Goal: Information Seeking & Learning: Learn about a topic

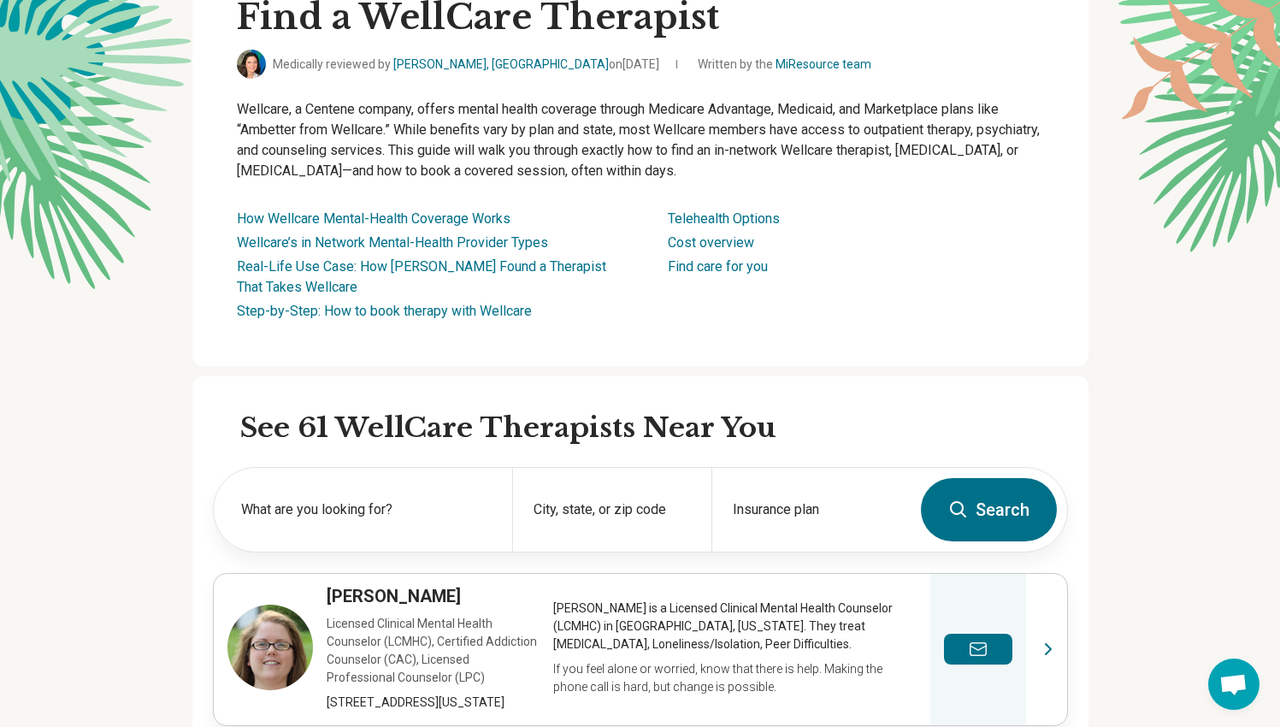
scroll to position [399, 0]
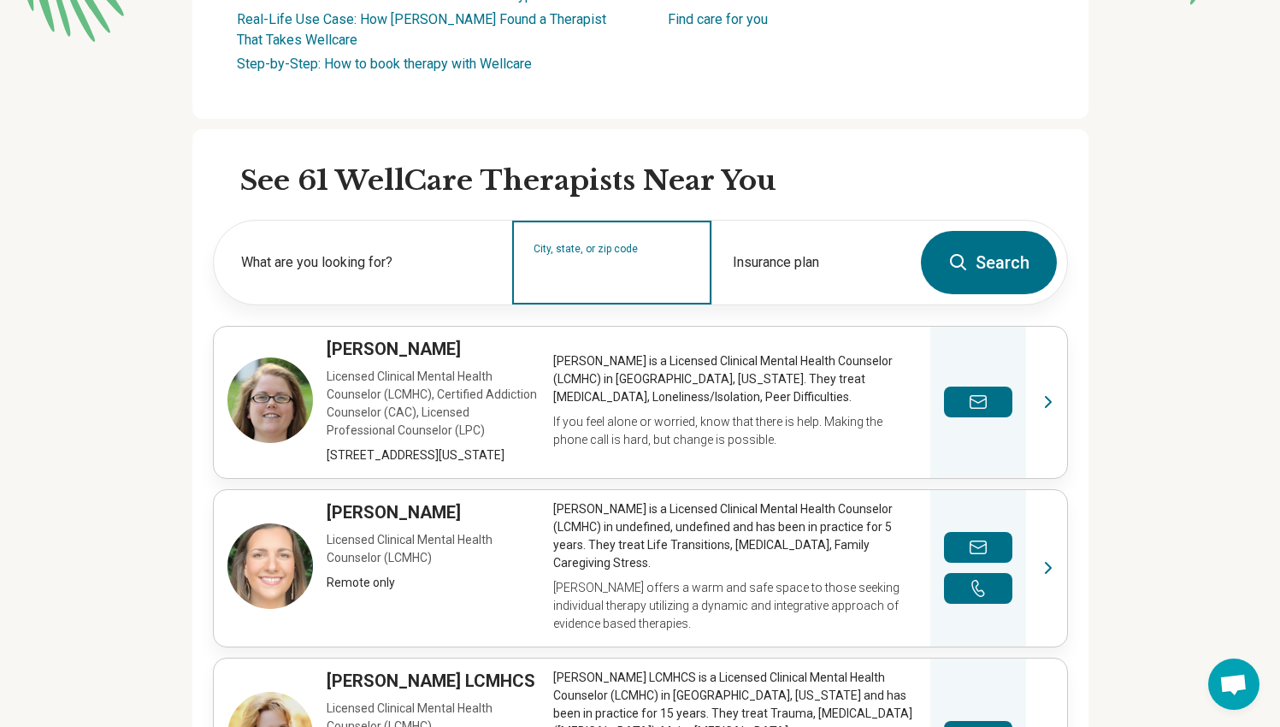
click at [566, 270] on input "City, state, or zip code" at bounding box center [611, 273] width 157 height 21
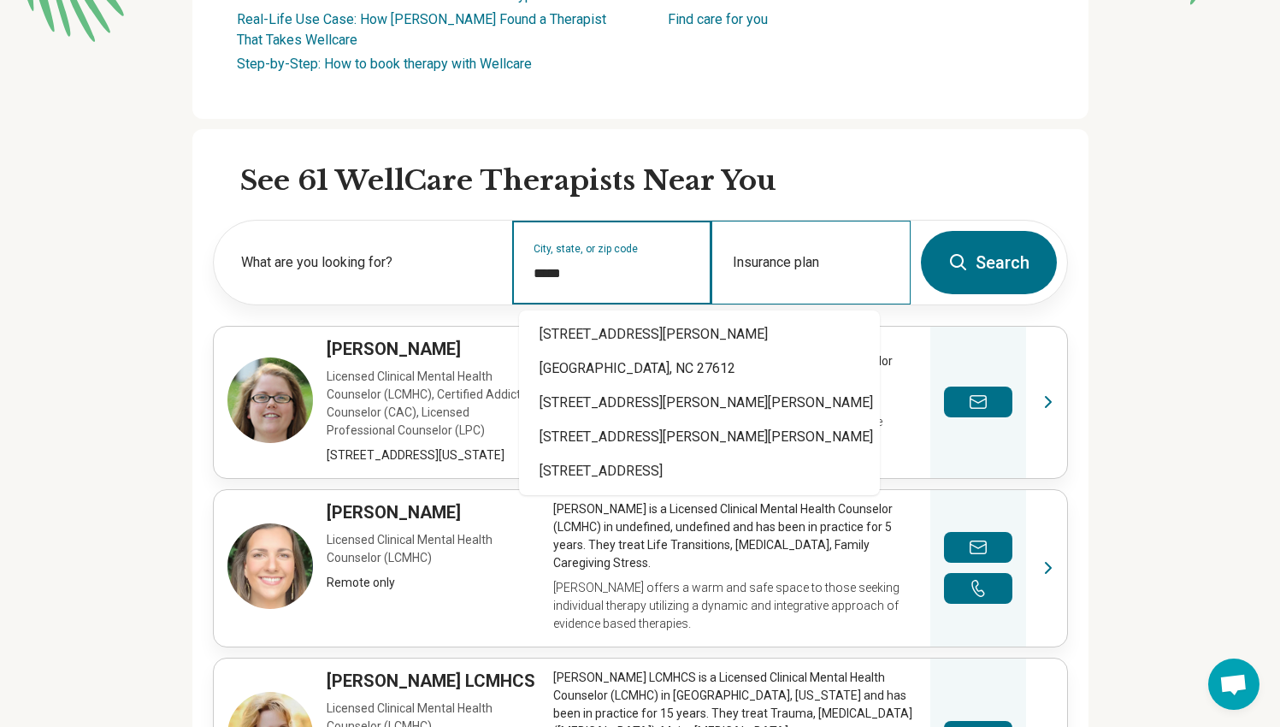
type input "*****"
click at [800, 262] on div "Insurance plan" at bounding box center [810, 263] width 199 height 84
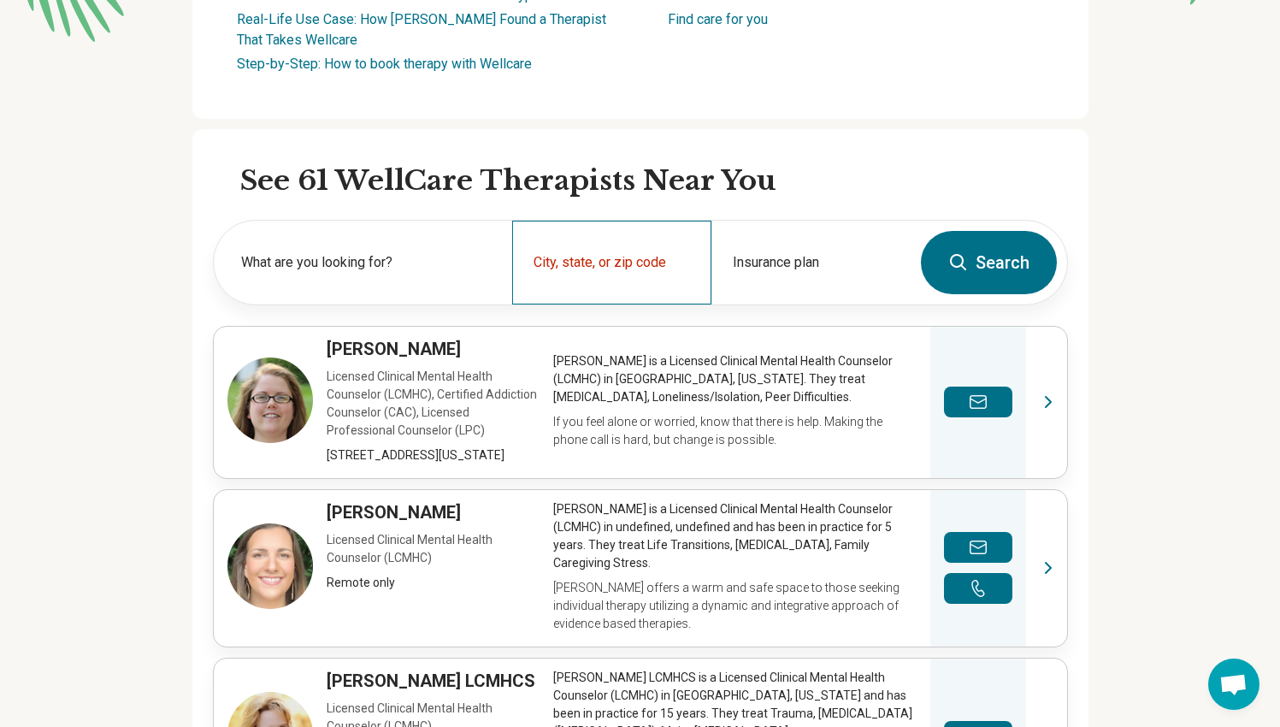
click at [658, 260] on div "City, state, or zip code" at bounding box center [611, 263] width 199 height 84
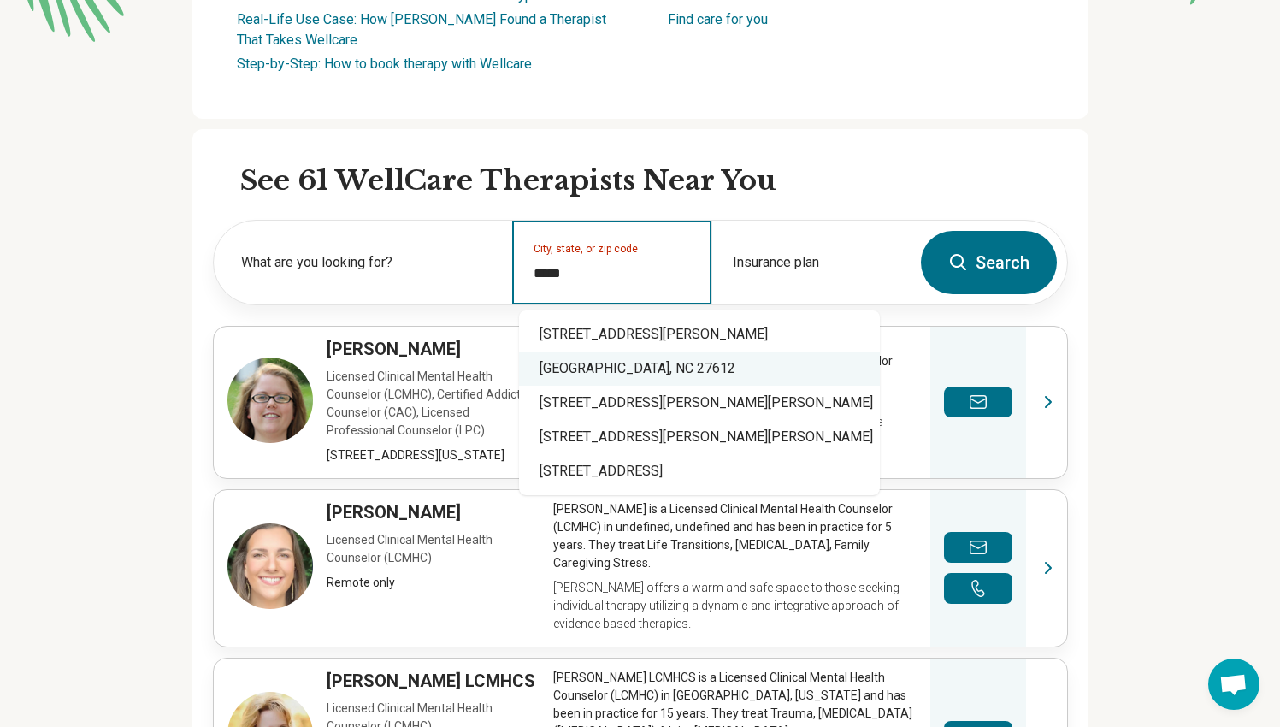
click at [630, 366] on div "Raleigh, NC 27612" at bounding box center [699, 368] width 361 height 34
type input "**********"
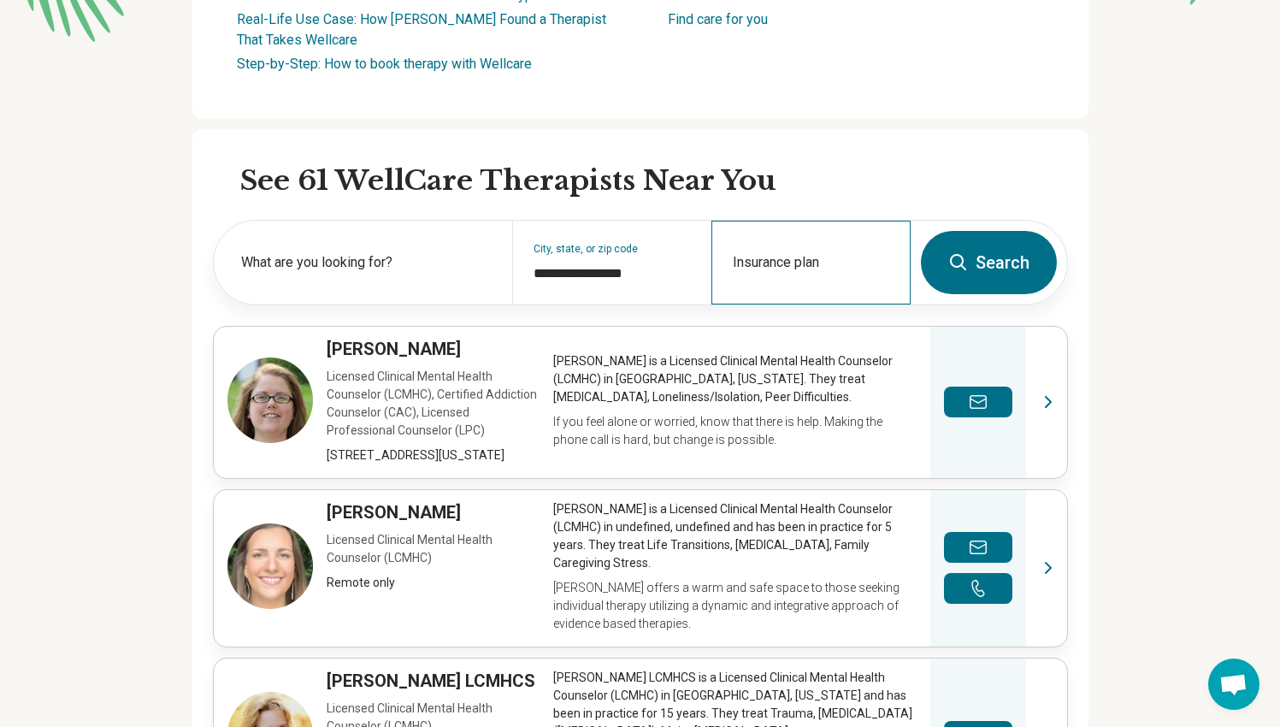
click at [821, 243] on div "Insurance plan" at bounding box center [810, 263] width 199 height 84
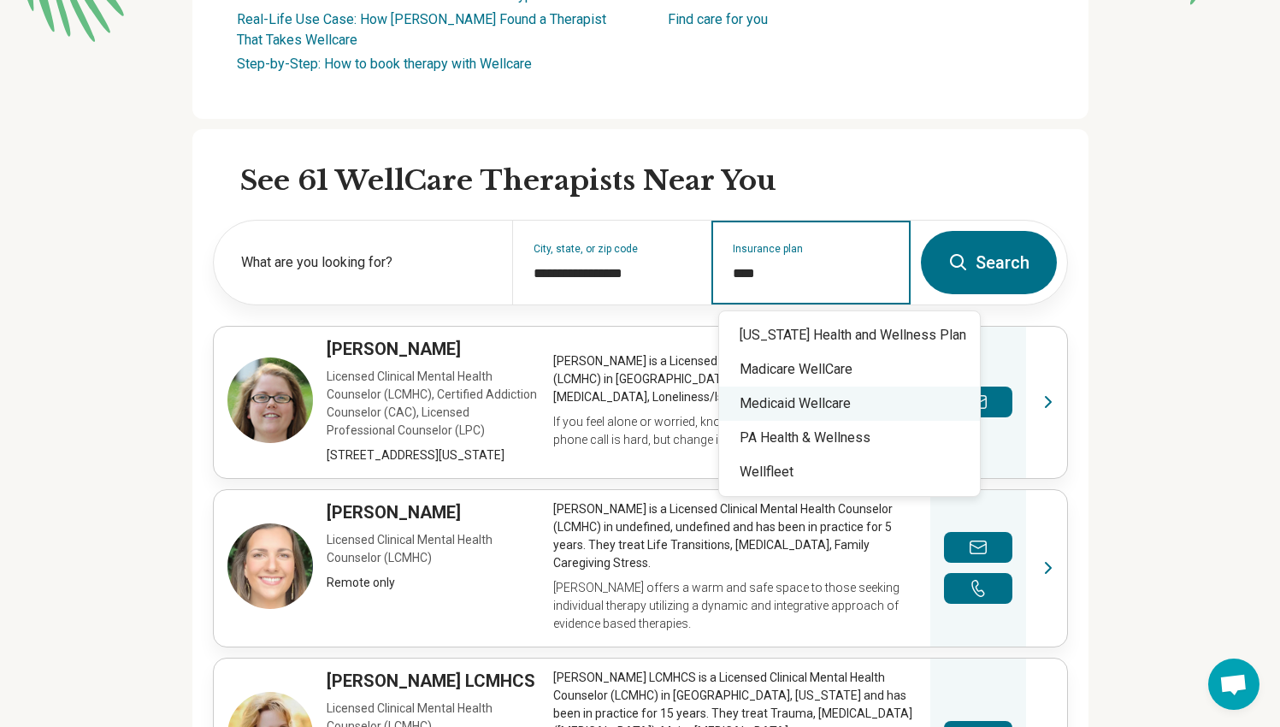
click at [827, 409] on div "Medicaid Wellcare" at bounding box center [849, 403] width 261 height 34
type input "**********"
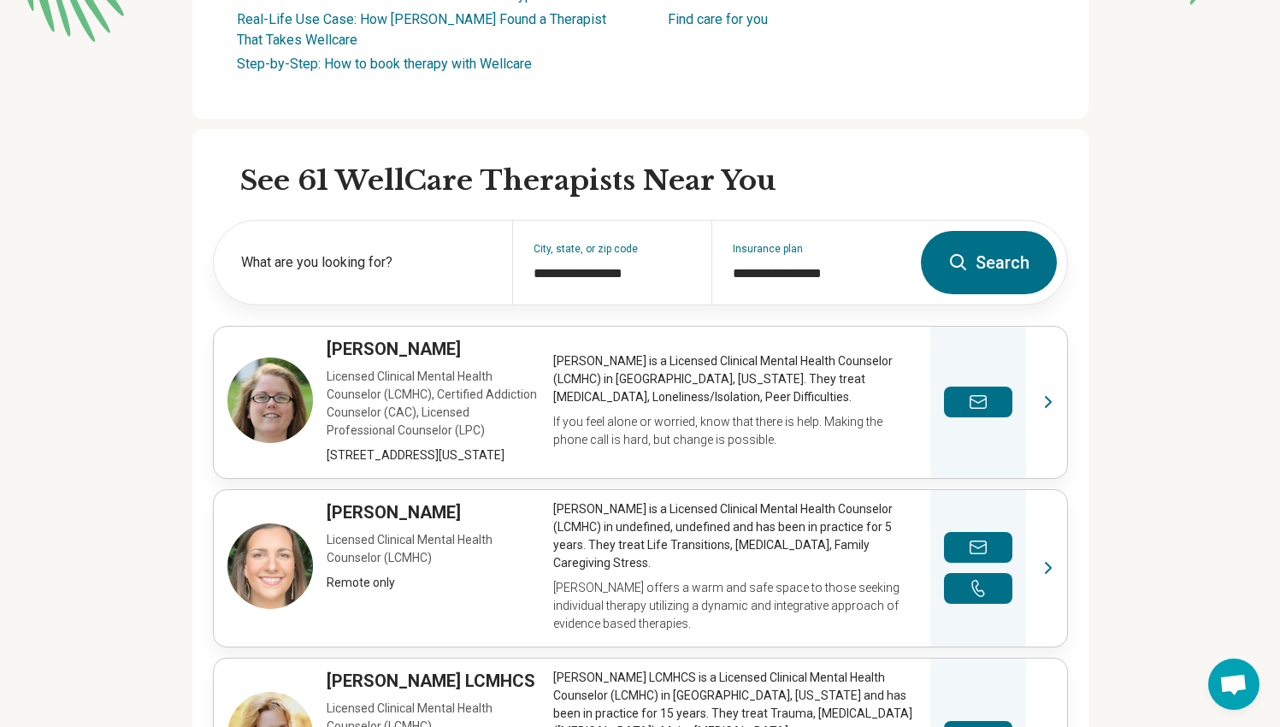
click at [969, 266] on icon at bounding box center [958, 262] width 21 height 21
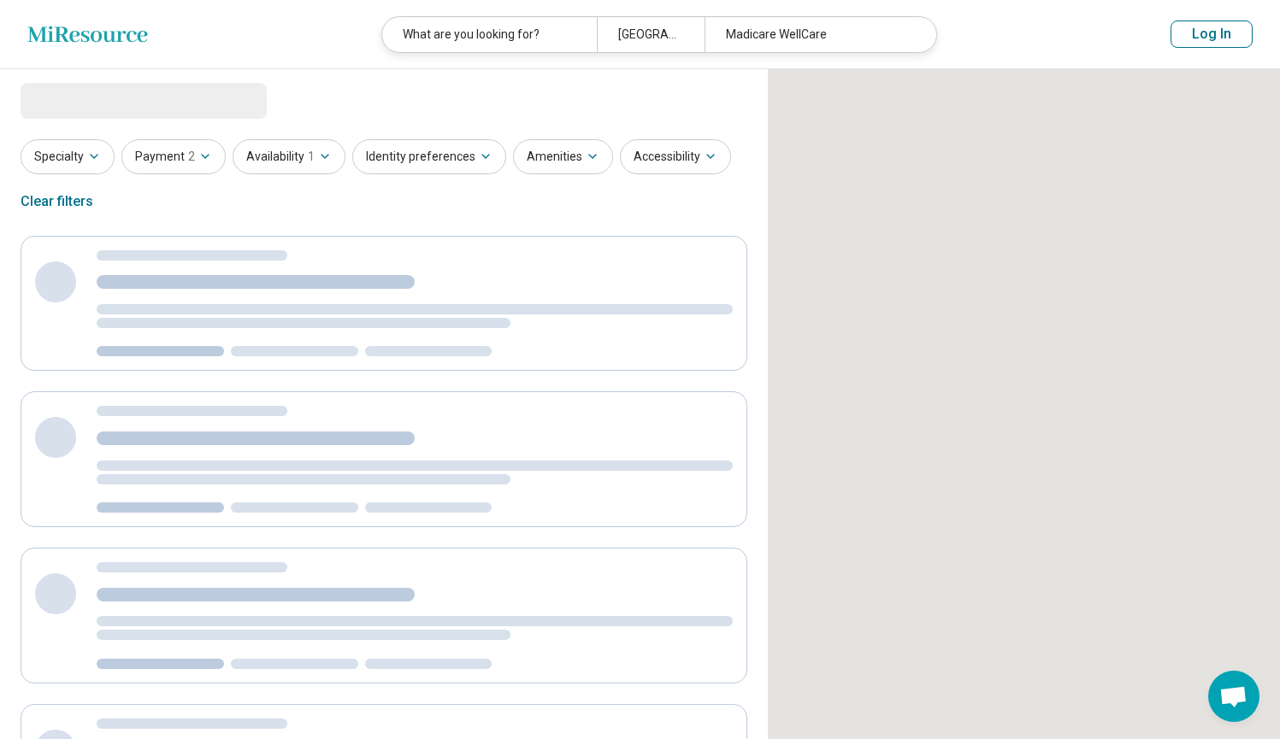
select select "***"
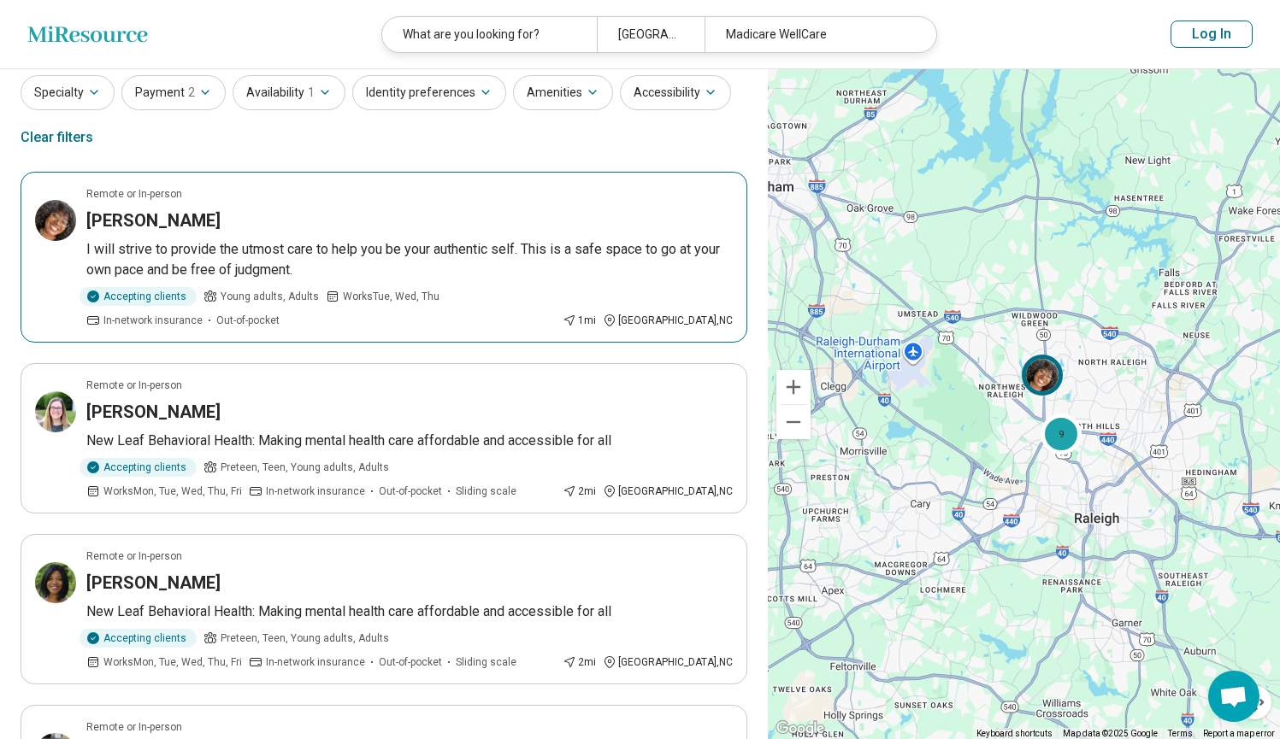
scroll to position [58, 0]
click at [314, 260] on p "I will strive to provide the utmost care to help you be your authentic self. Th…" at bounding box center [409, 258] width 646 height 41
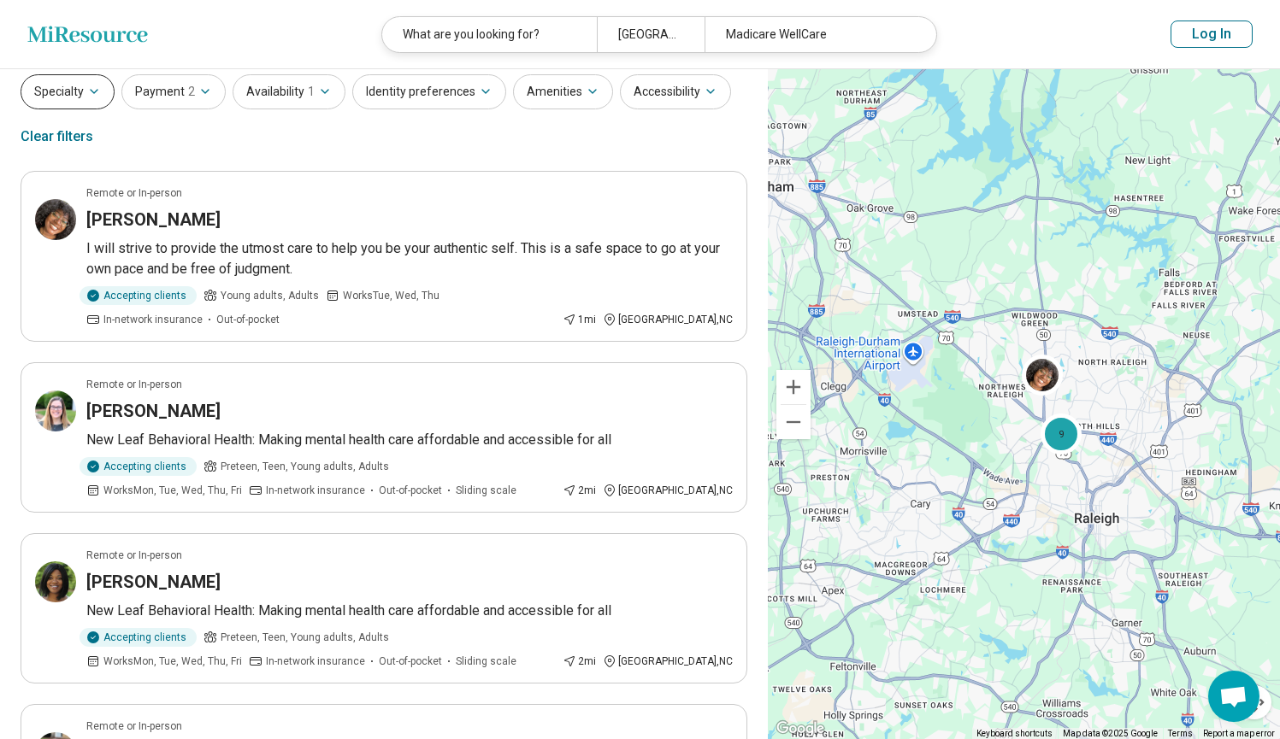
click at [82, 91] on button "Specialty" at bounding box center [68, 91] width 94 height 35
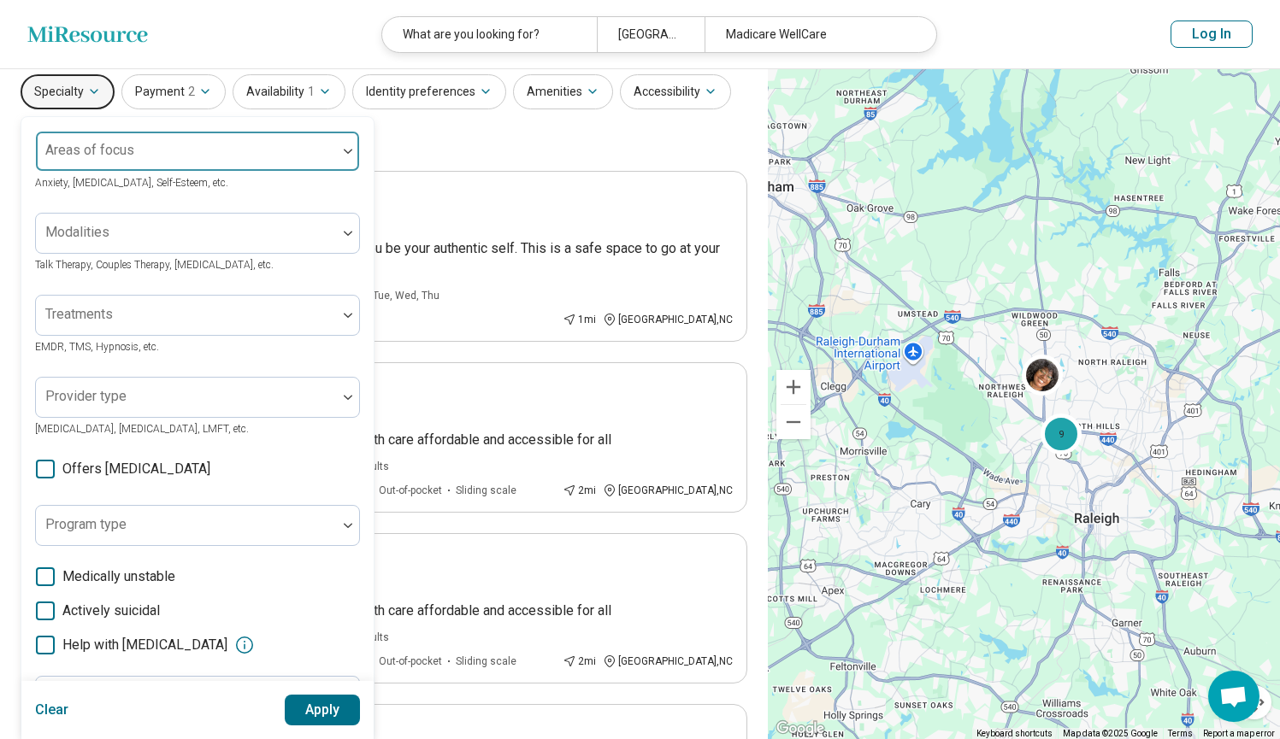
click at [97, 157] on div at bounding box center [186, 158] width 287 height 24
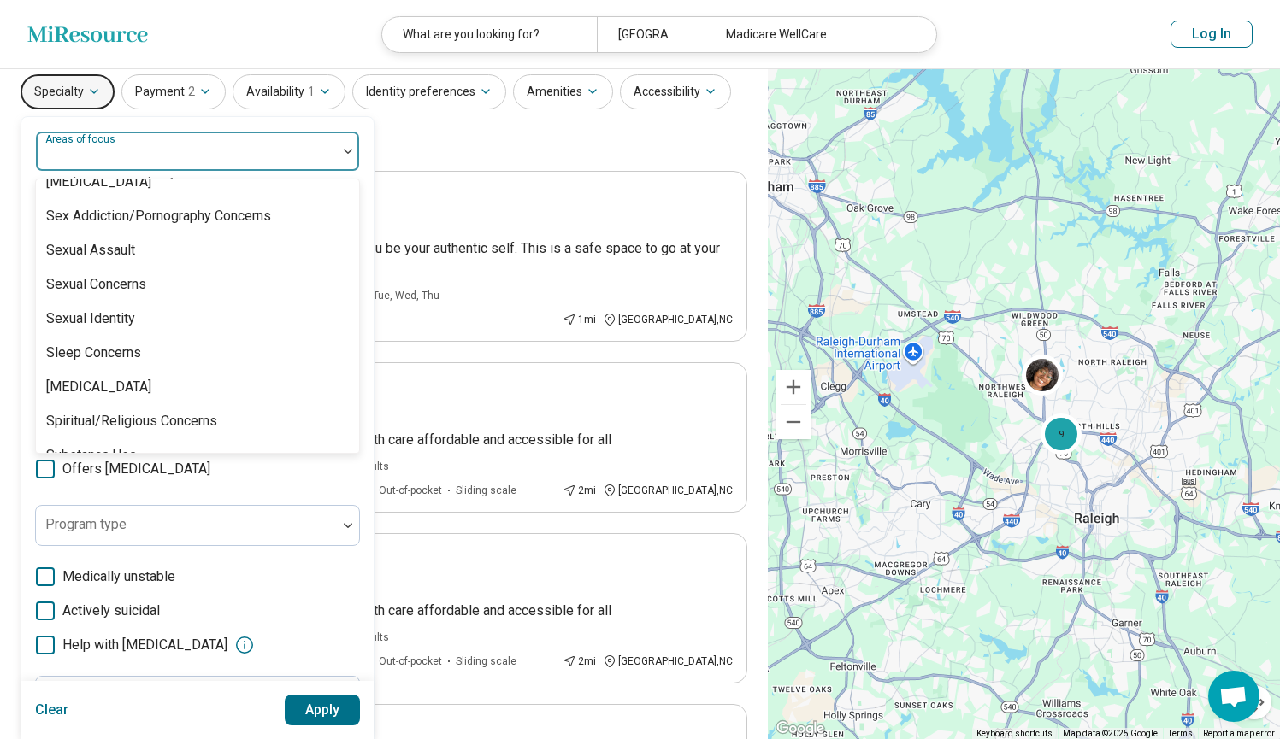
scroll to position [3194, 0]
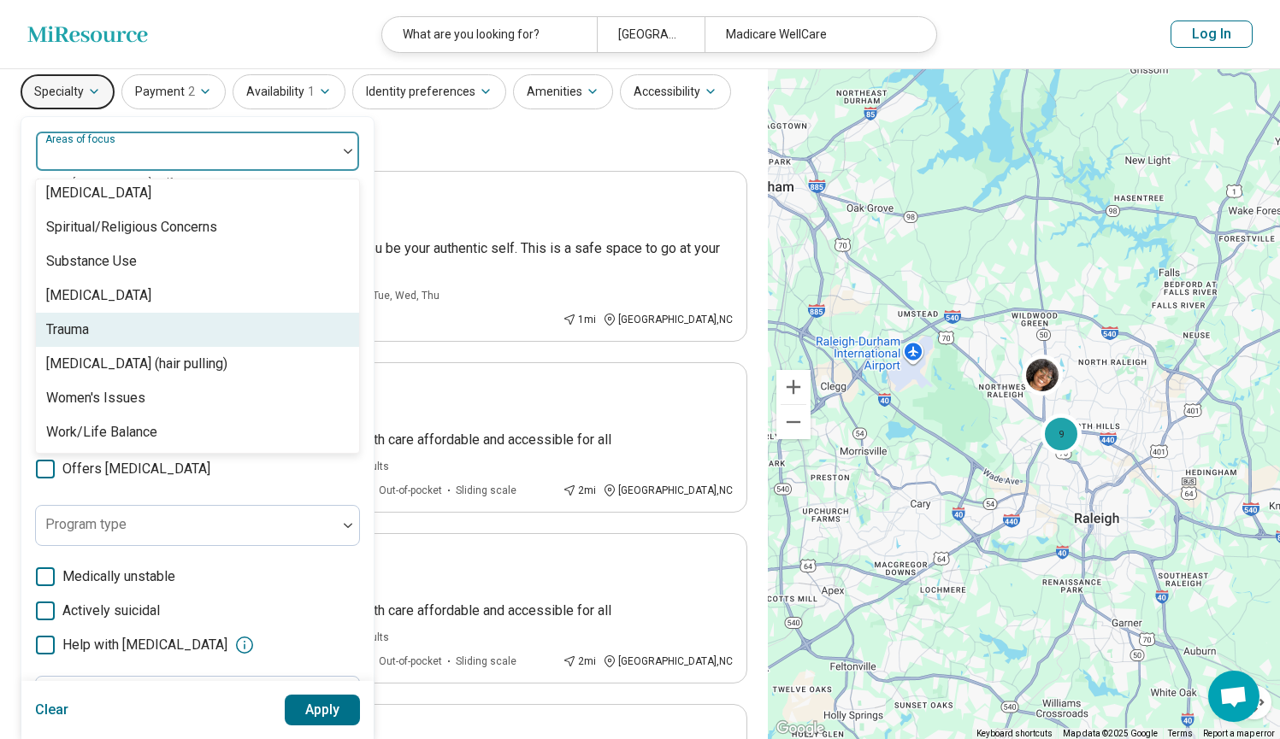
click at [102, 327] on div "Trauma" at bounding box center [197, 330] width 323 height 34
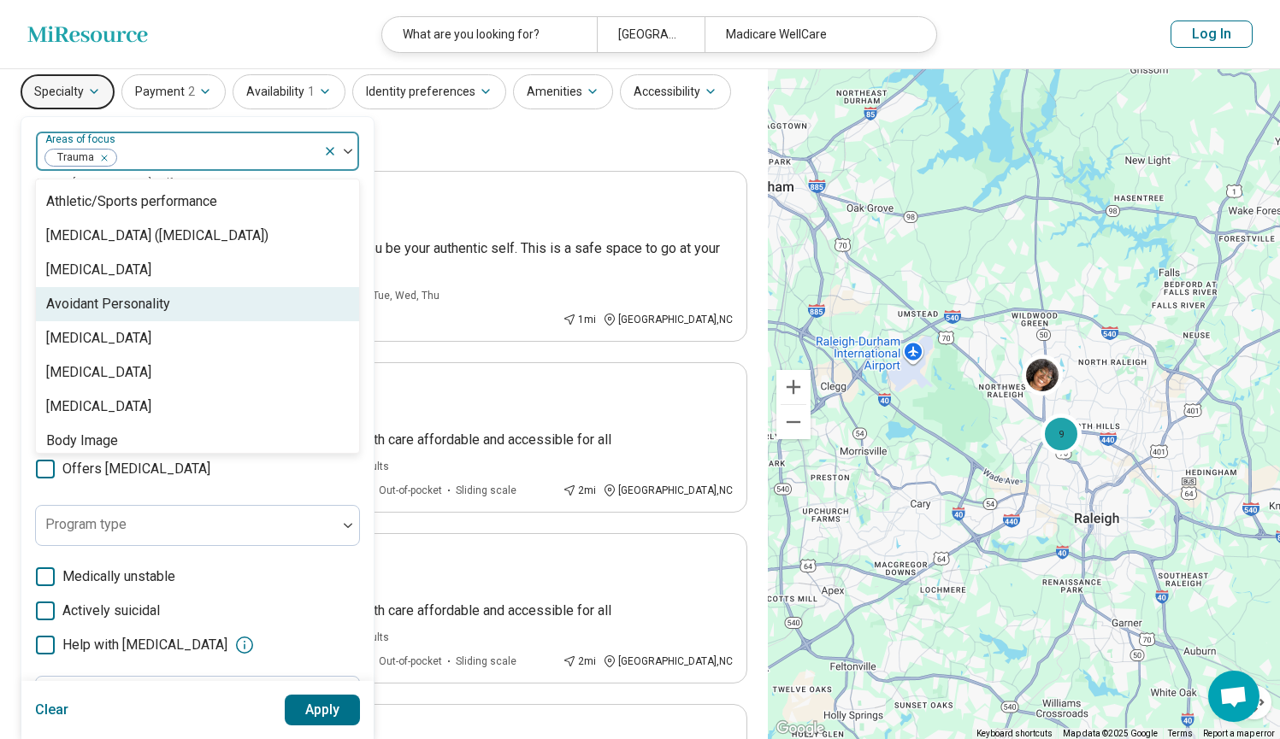
scroll to position [329, 0]
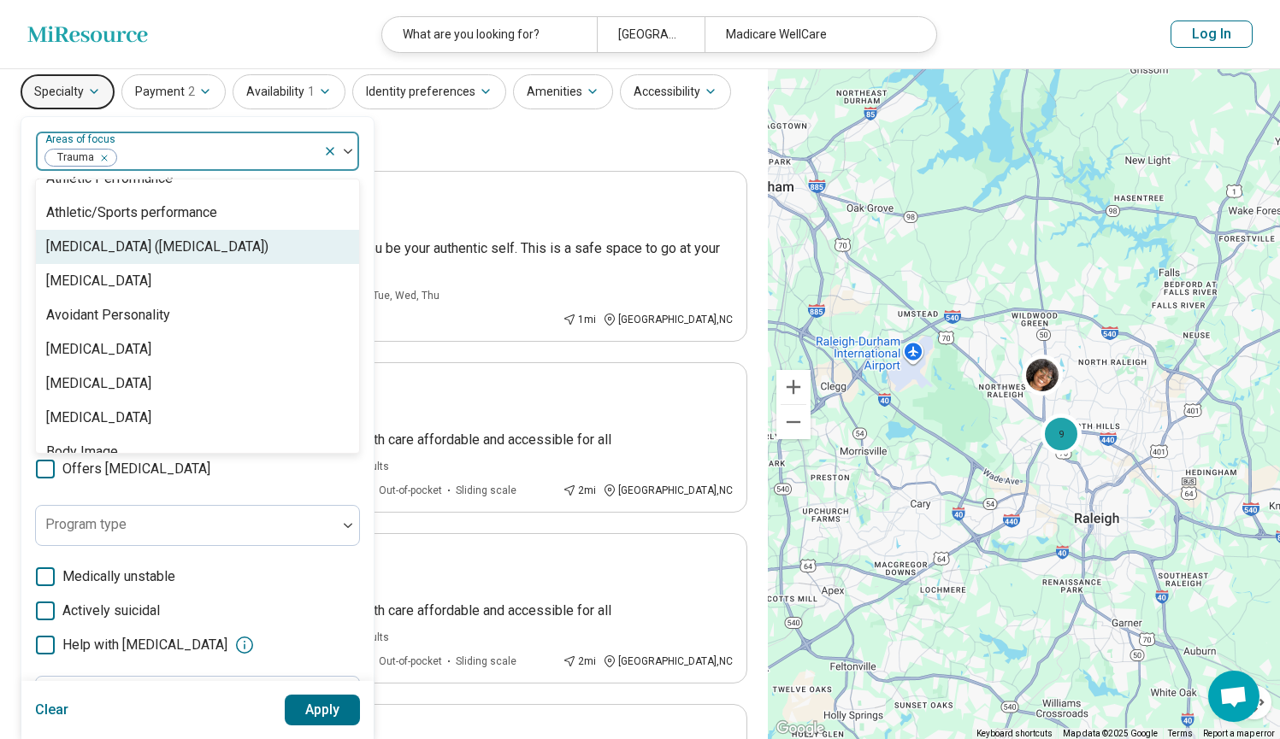
click at [127, 256] on div "Attention Deficit Hyperactivity Disorder (ADHD)" at bounding box center [197, 247] width 323 height 34
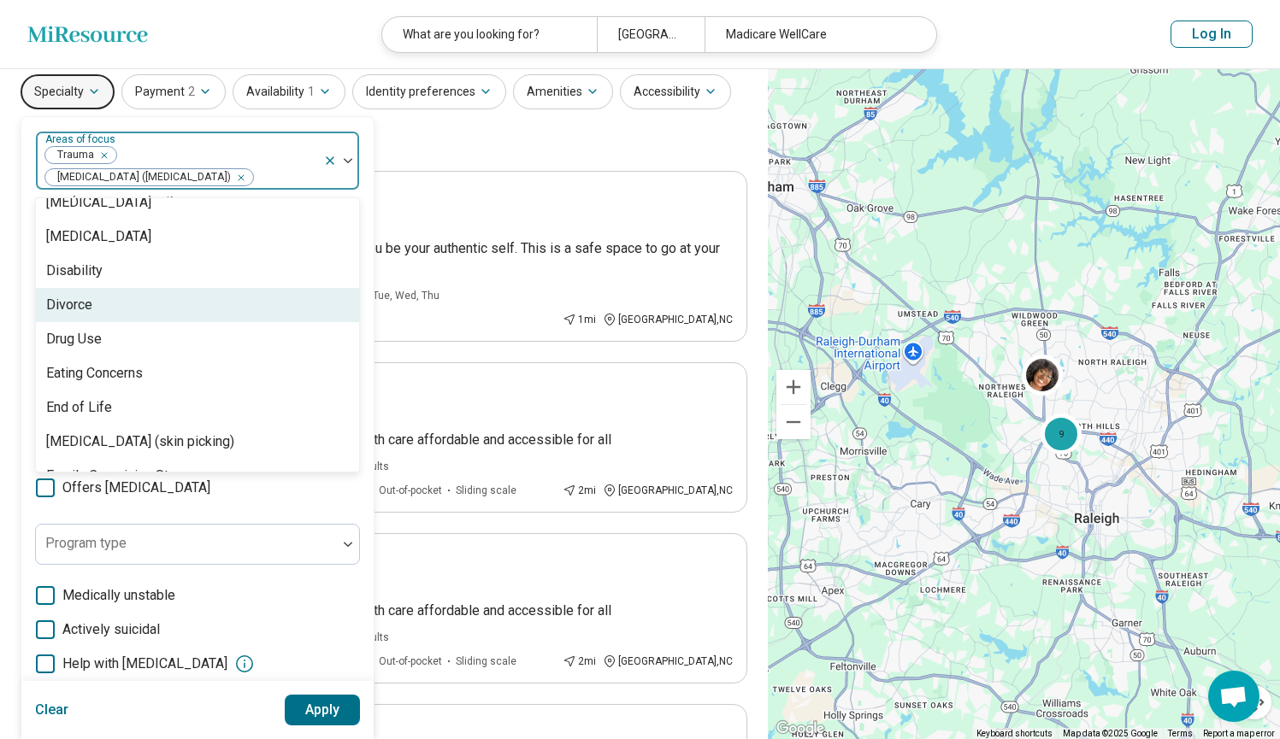
scroll to position [977, 0]
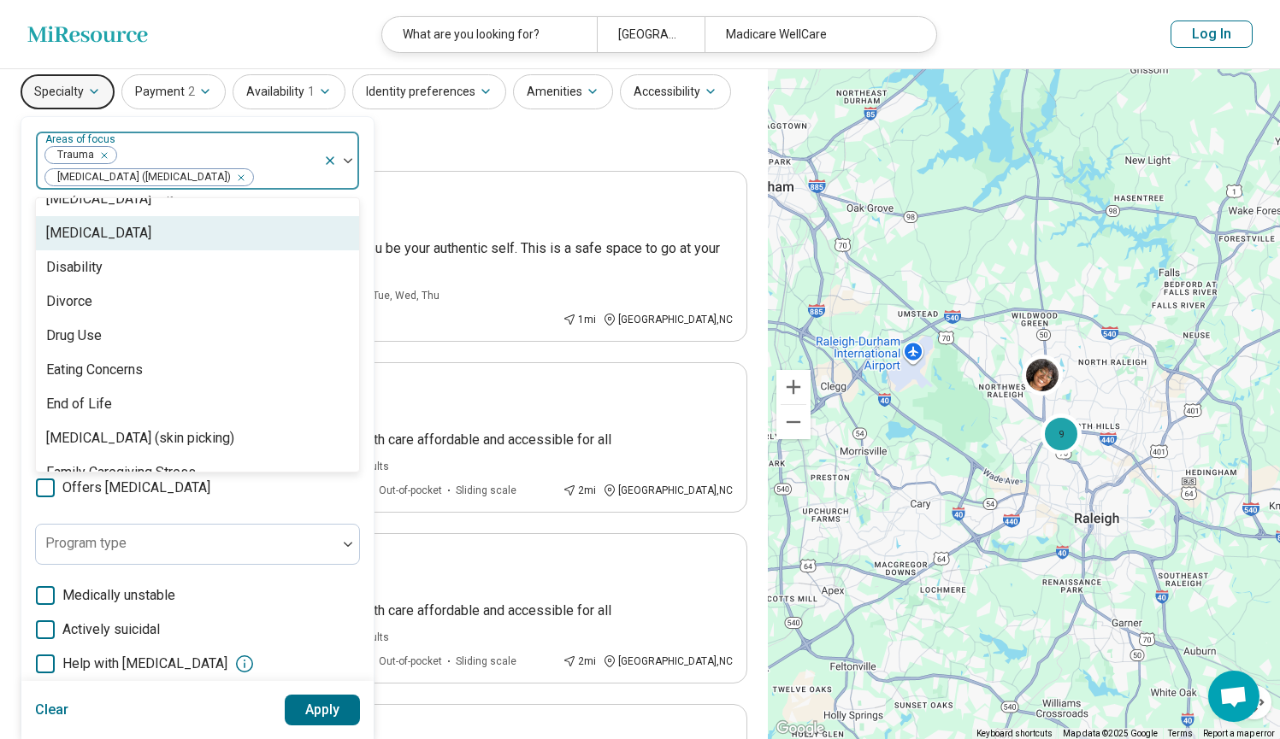
click at [206, 237] on div "[MEDICAL_DATA]" at bounding box center [197, 233] width 323 height 34
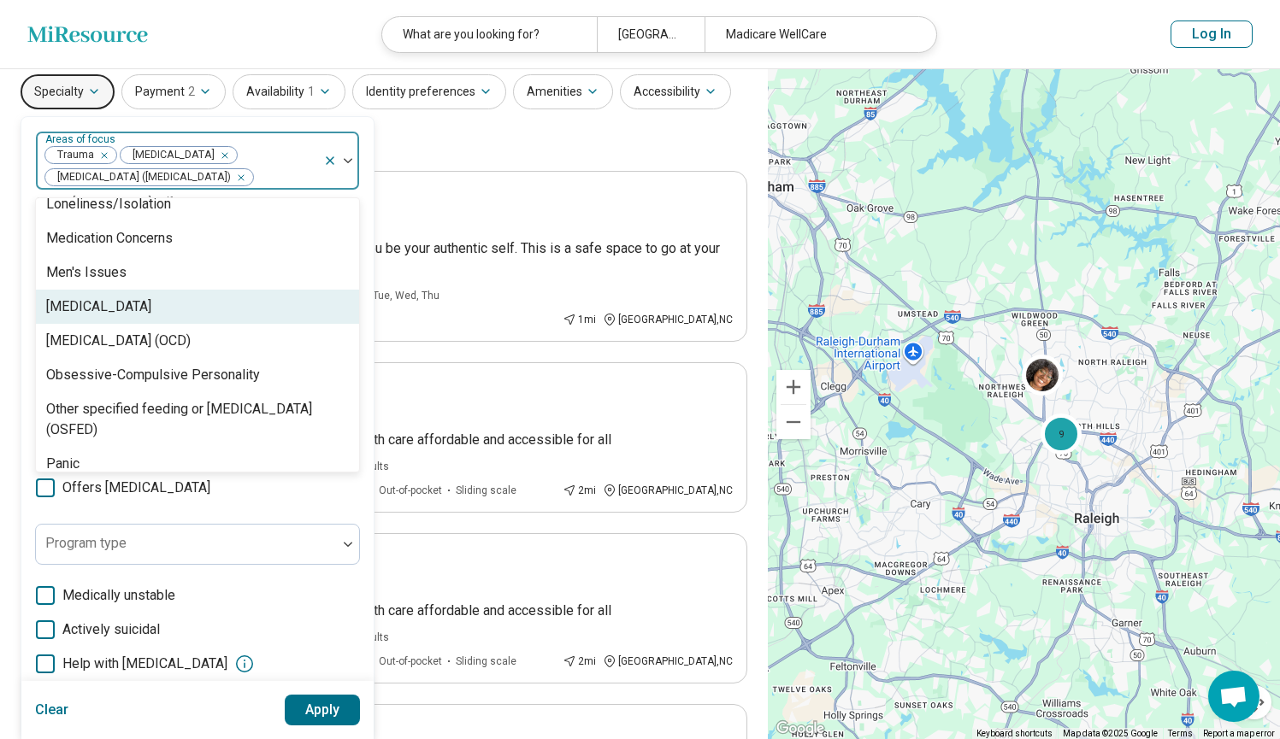
scroll to position [1787, 0]
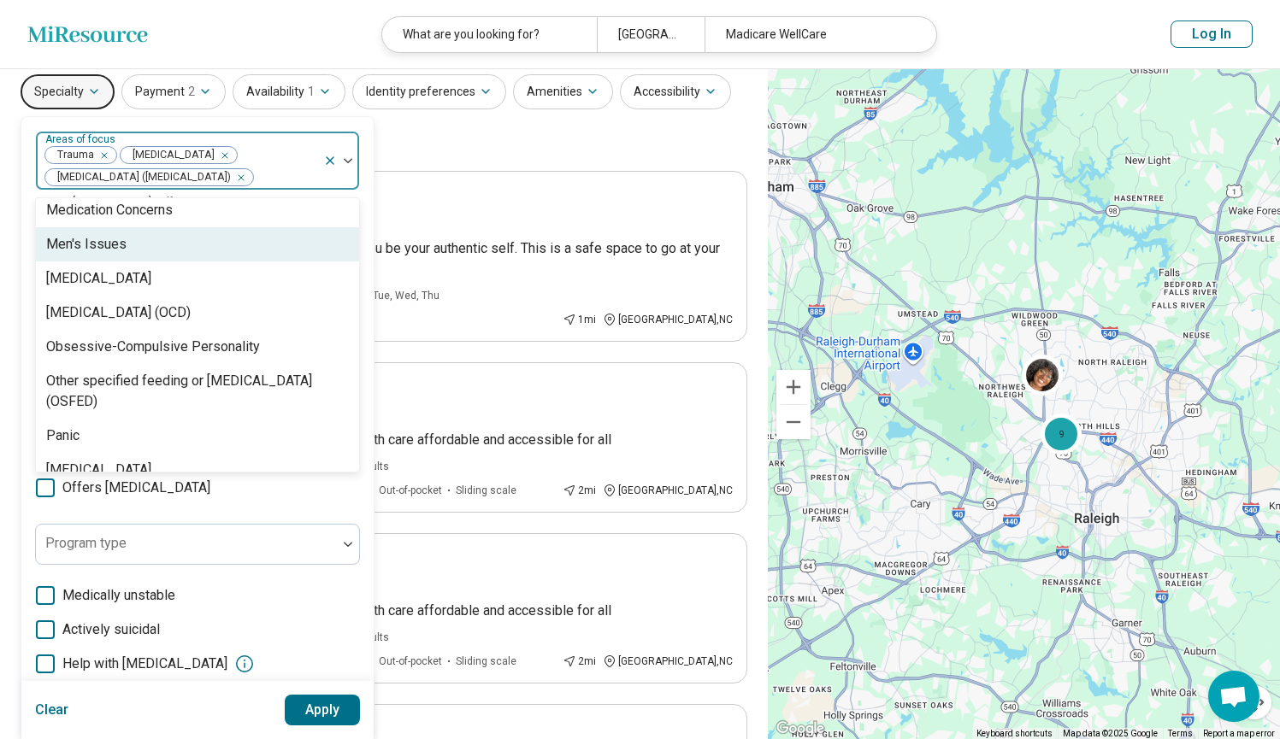
click at [180, 246] on div "Men's Issues" at bounding box center [197, 244] width 323 height 34
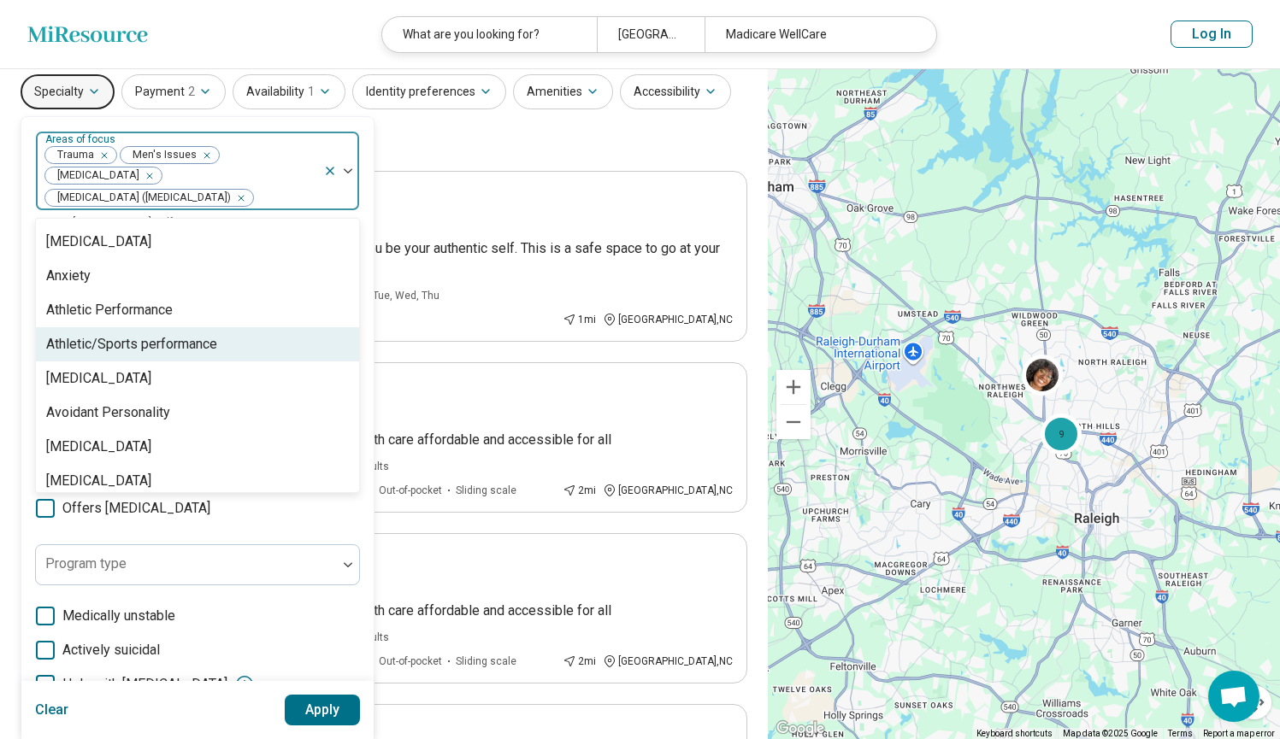
scroll to position [250, 0]
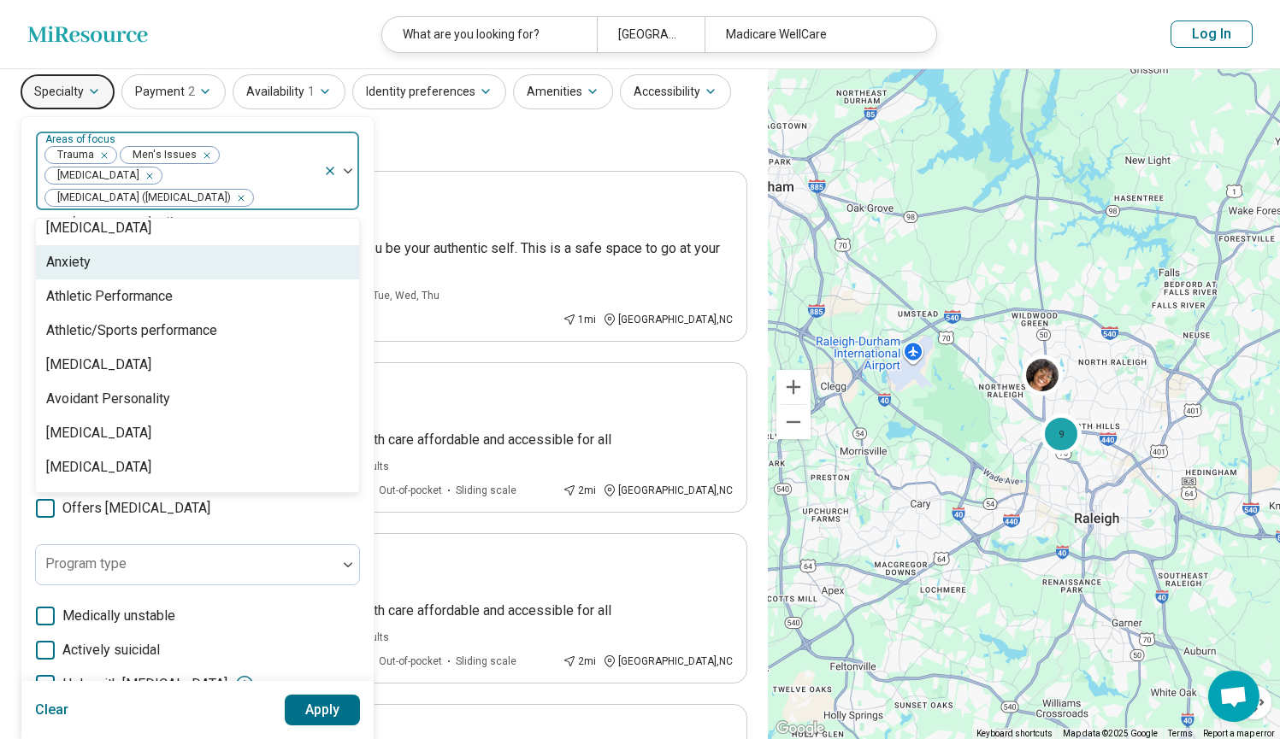
click at [192, 246] on div "Anxiety" at bounding box center [197, 262] width 323 height 34
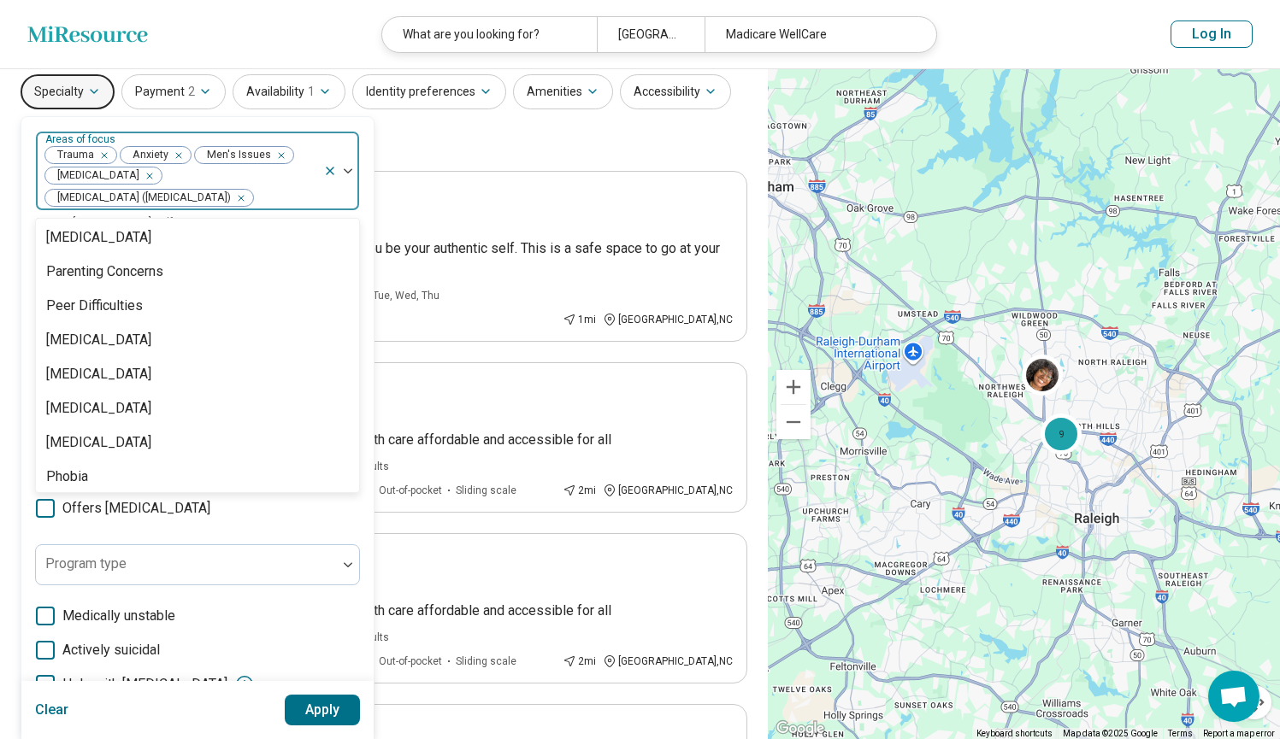
scroll to position [2088, 0]
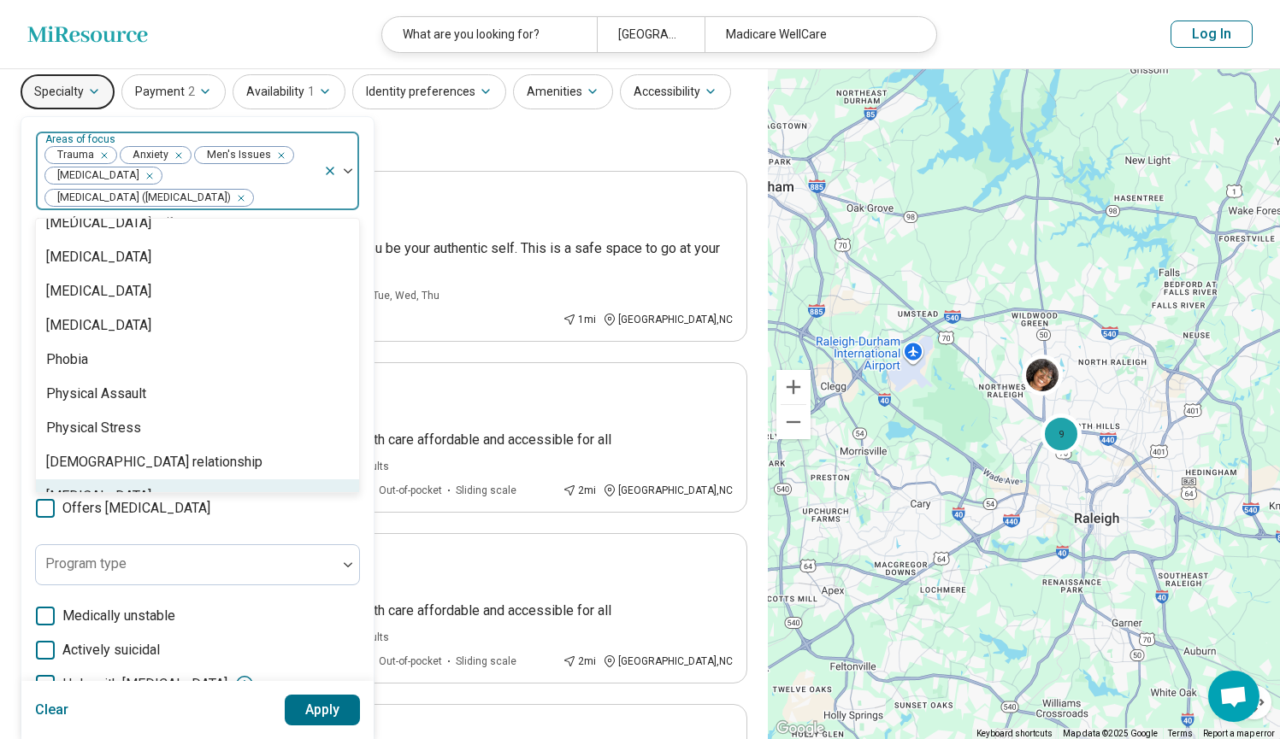
click at [36, 527] on div "option Anxiety, selected. Postpartum Depression, 69 of 95. 95 results available…" at bounding box center [197, 485] width 325 height 708
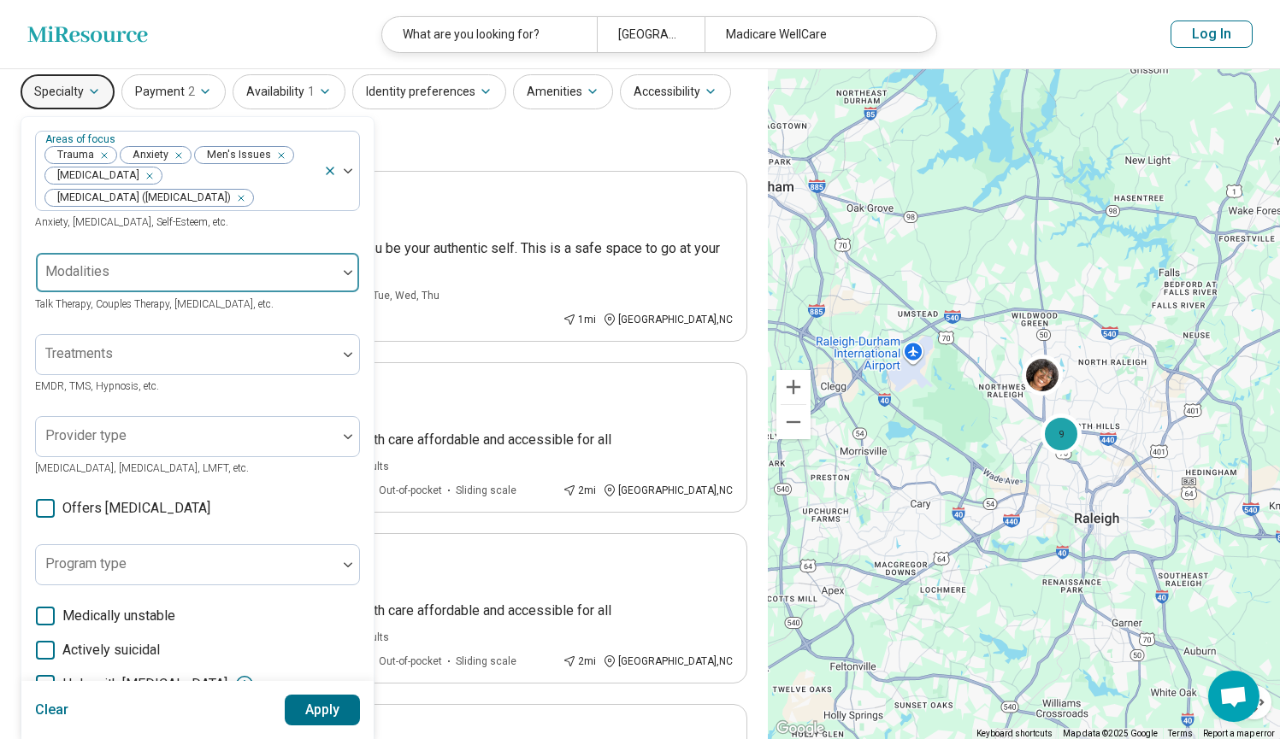
click at [178, 262] on div at bounding box center [186, 273] width 301 height 38
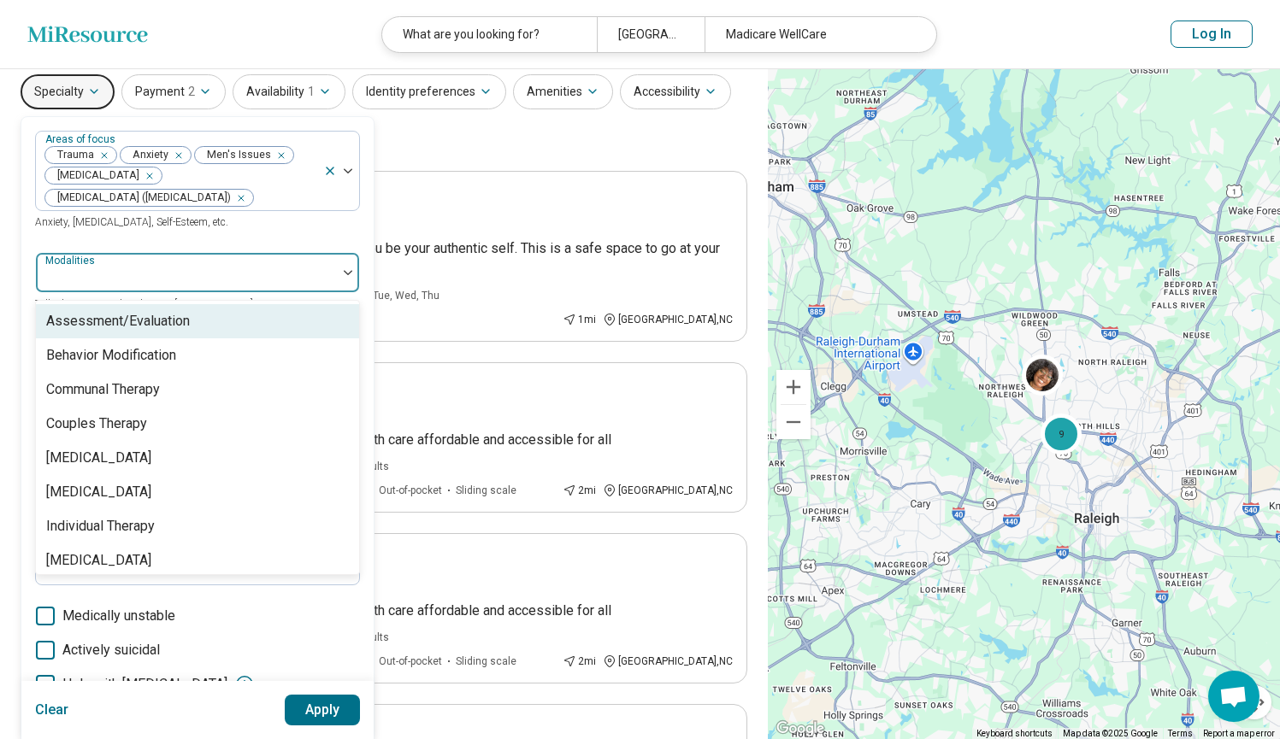
click at [178, 262] on div at bounding box center [186, 273] width 301 height 38
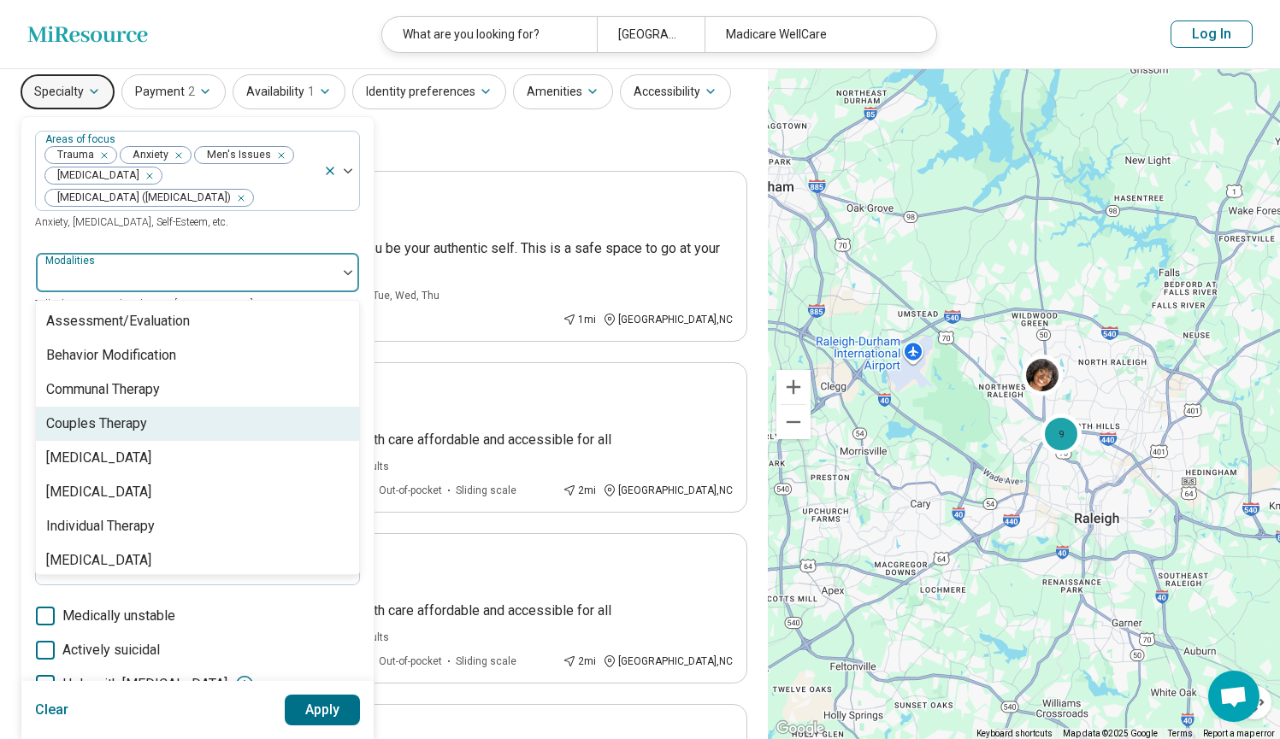
scroll to position [0, 0]
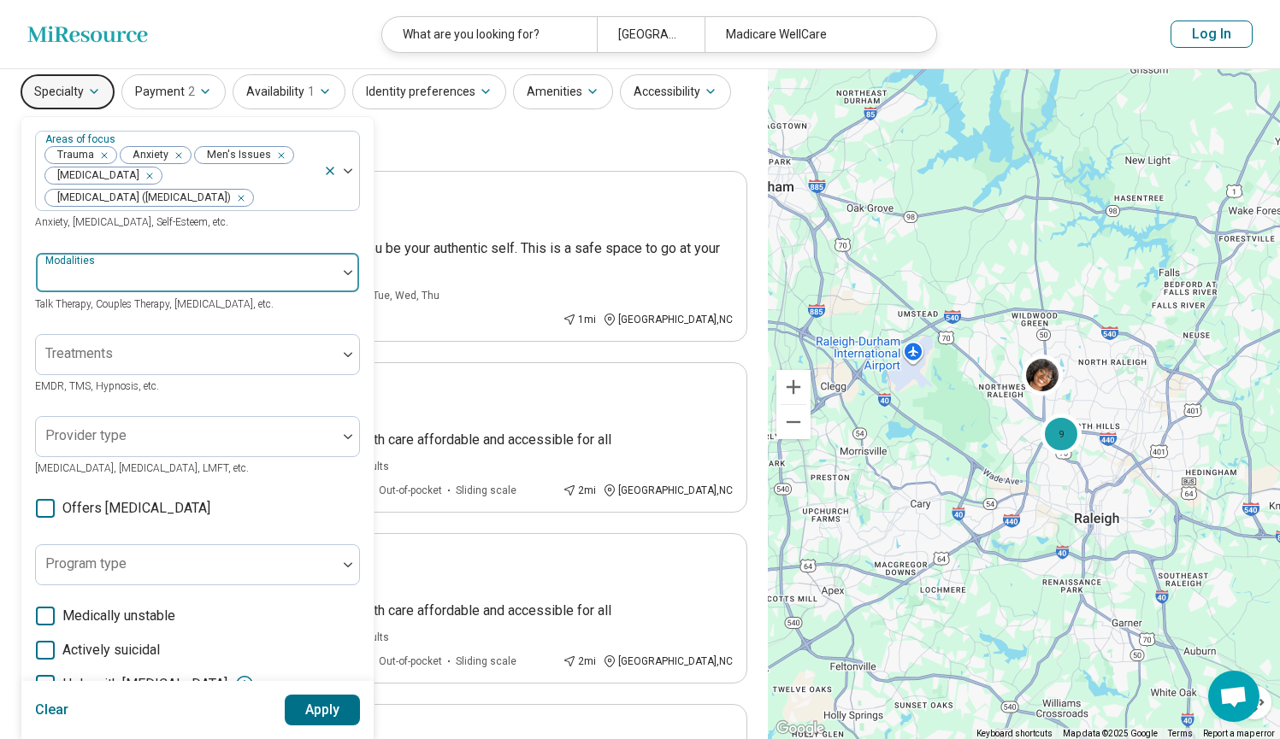
click at [236, 274] on div at bounding box center [186, 280] width 287 height 24
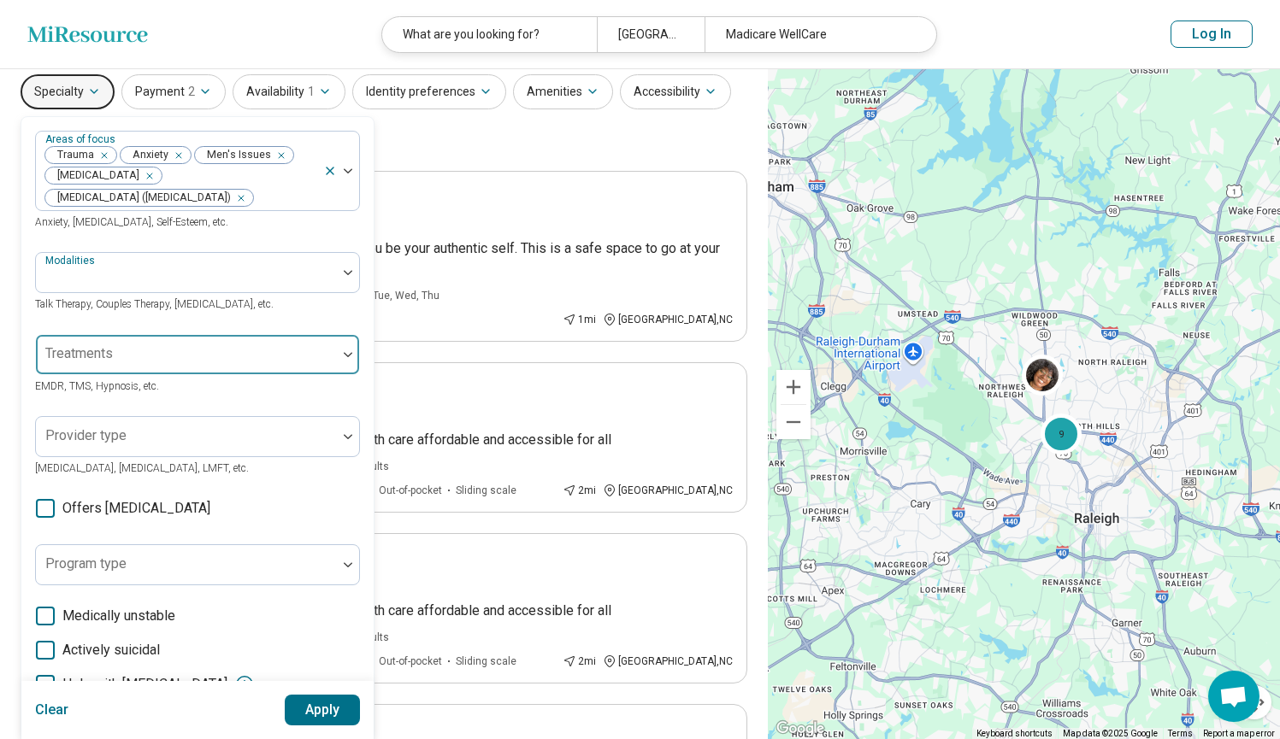
click at [194, 350] on div at bounding box center [186, 362] width 287 height 24
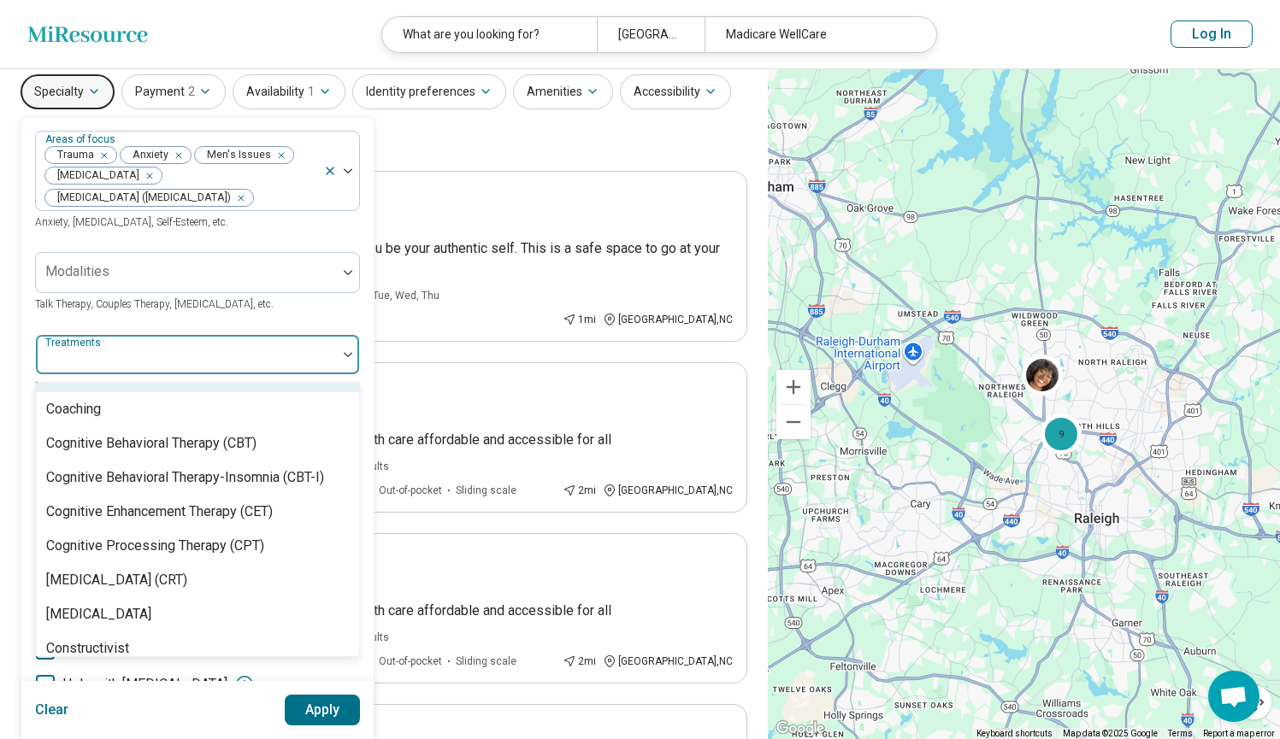
scroll to position [715, 0]
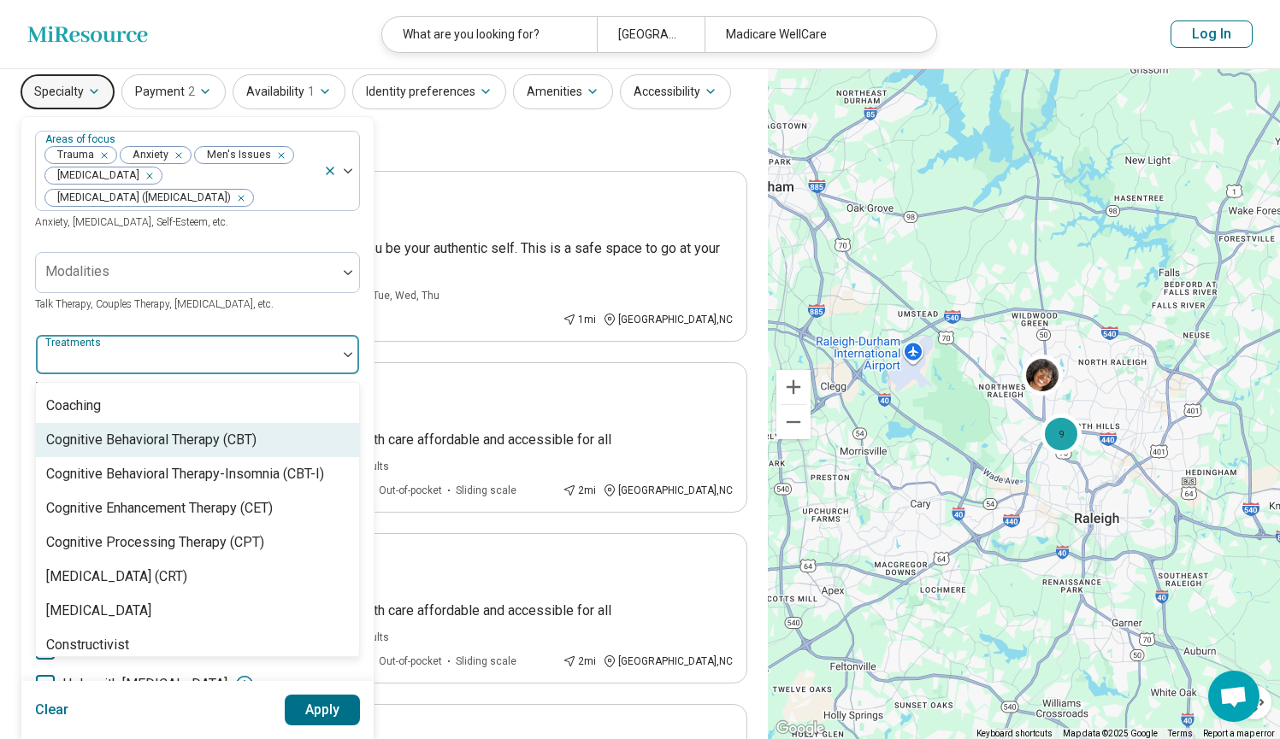
click at [197, 450] on div "Cognitive Behavioral Therapy (CBT)" at bounding box center [151, 440] width 210 height 21
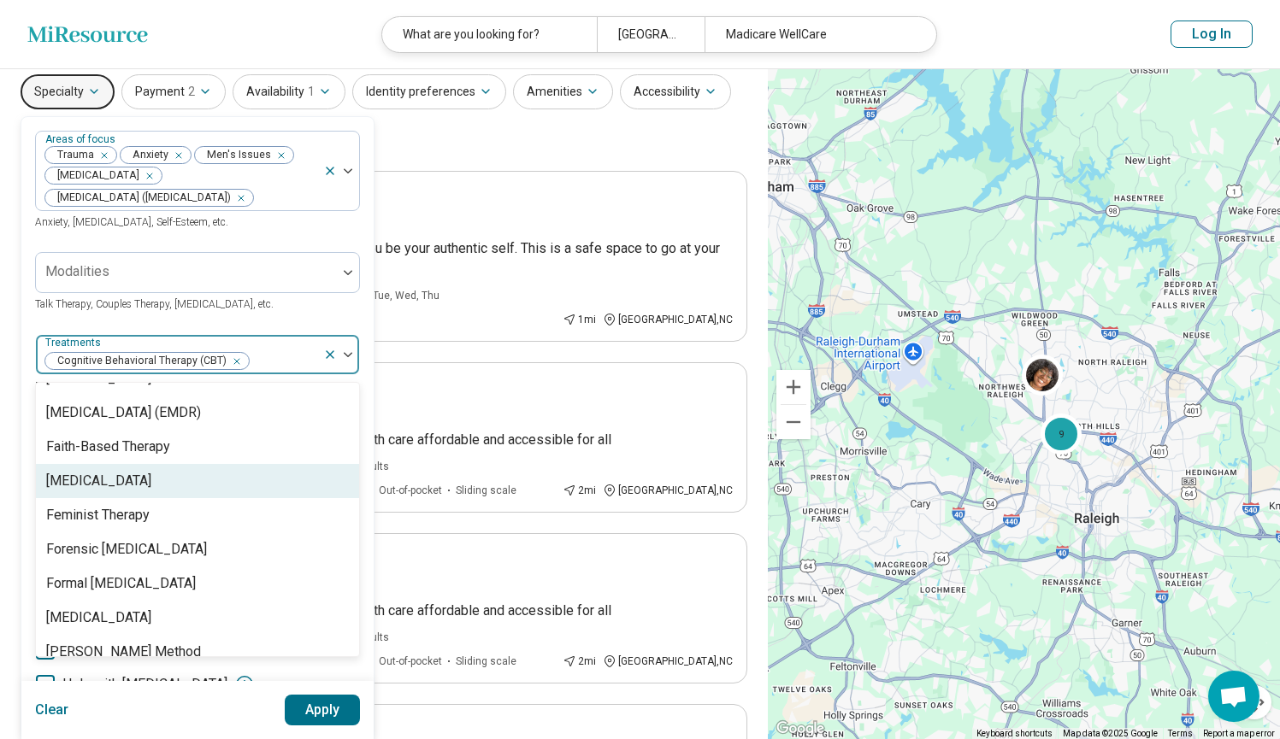
scroll to position [1386, 0]
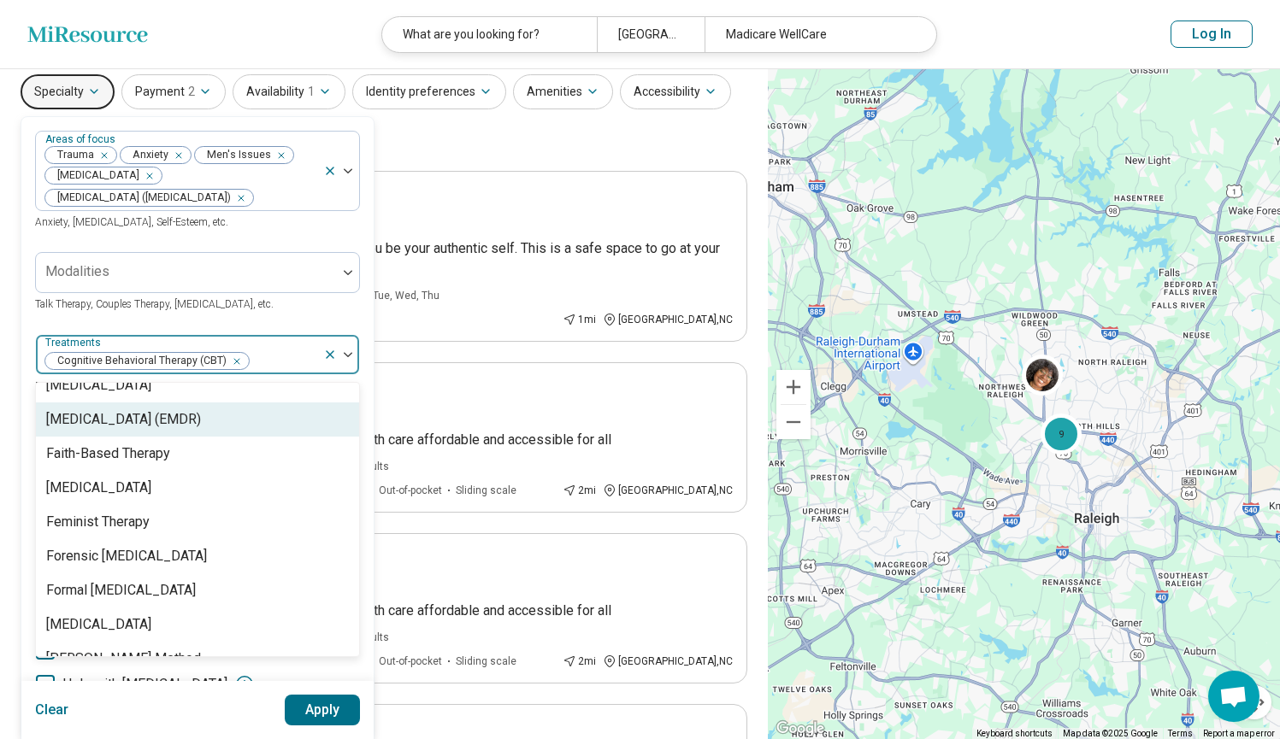
click at [192, 430] on div "Eye Movement Desensitization and Reprocessing (EMDR)" at bounding box center [123, 419] width 155 height 21
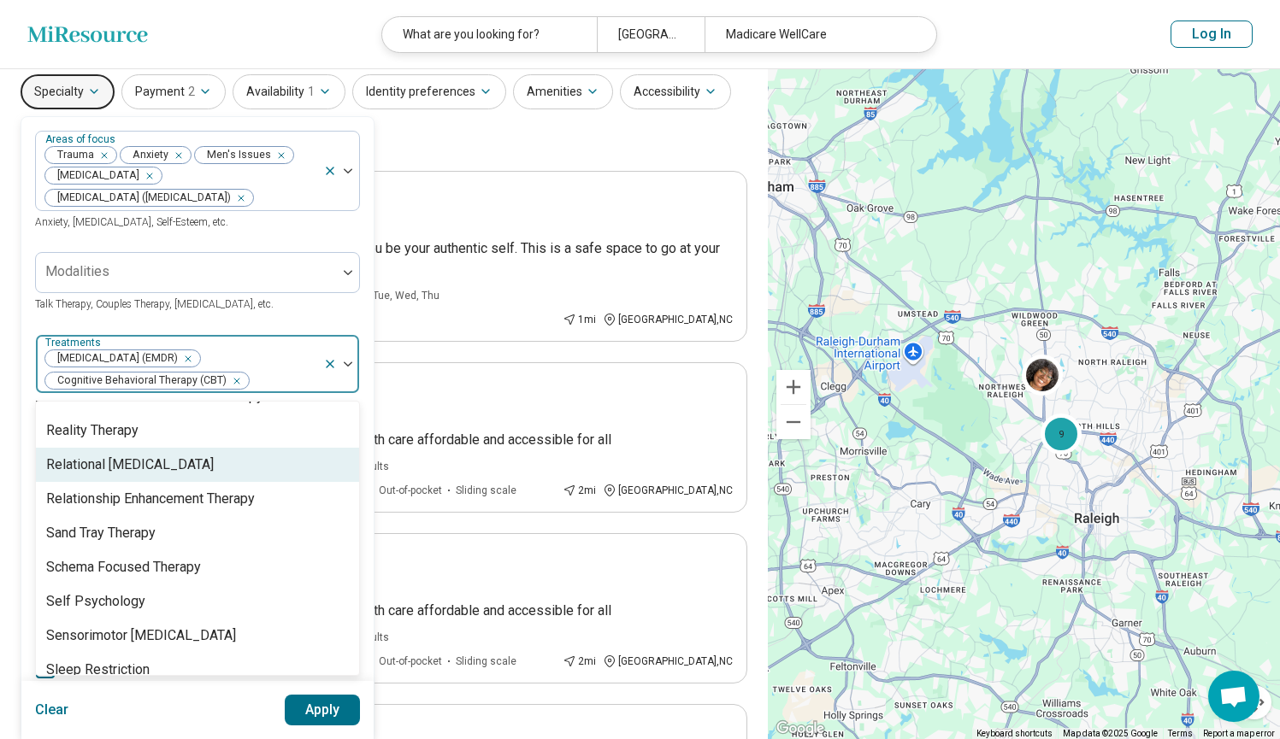
scroll to position [3241, 0]
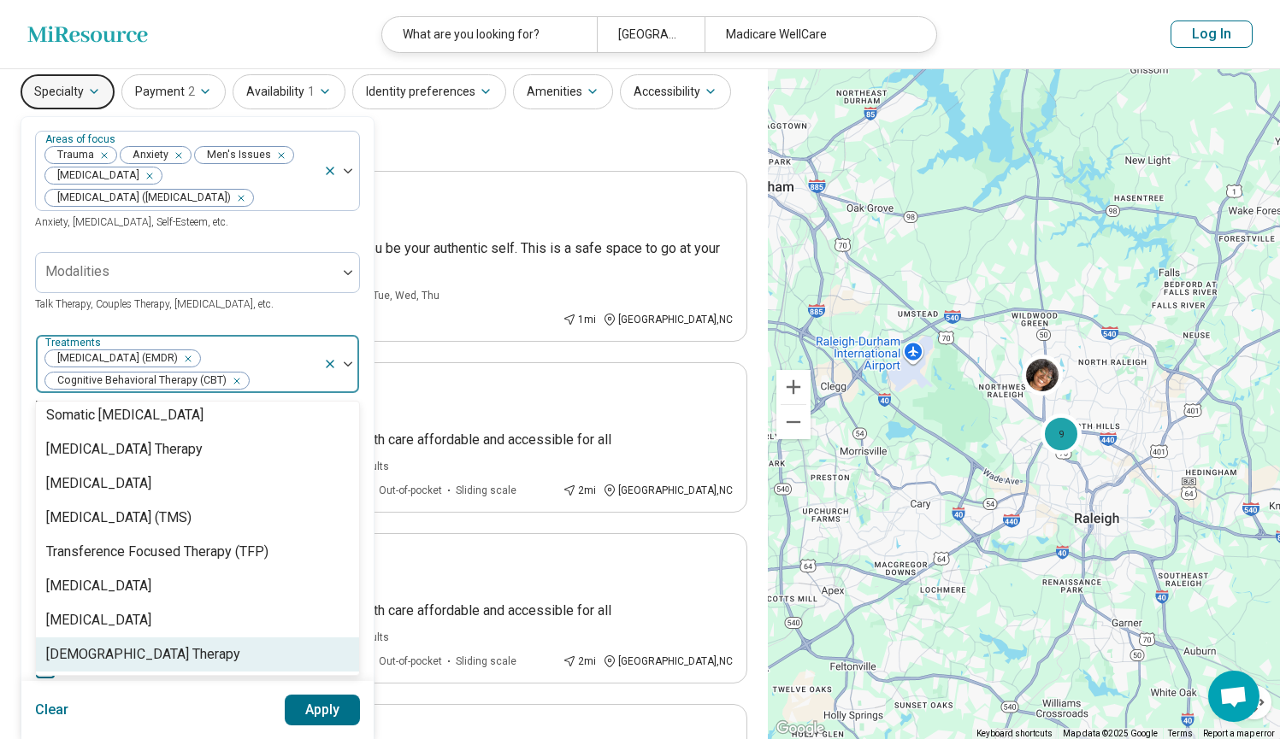
click at [324, 711] on button "Apply" at bounding box center [323, 710] width 76 height 31
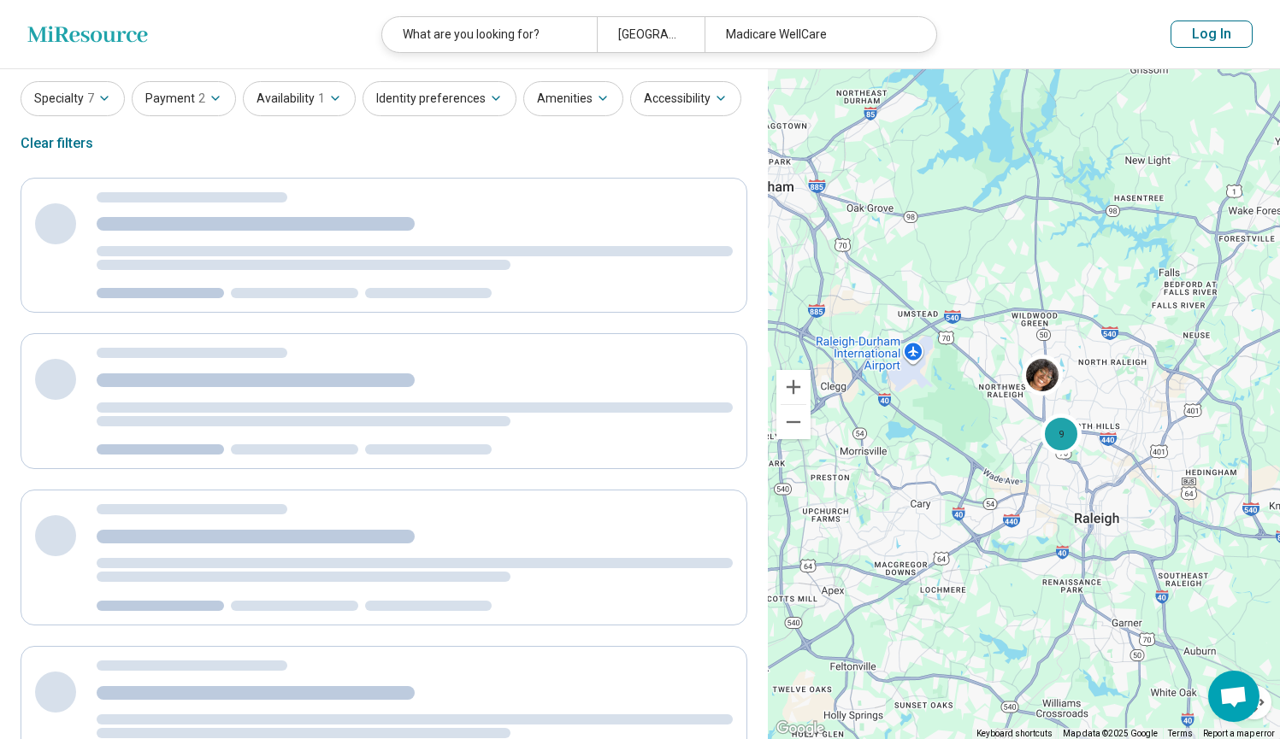
scroll to position [0, 0]
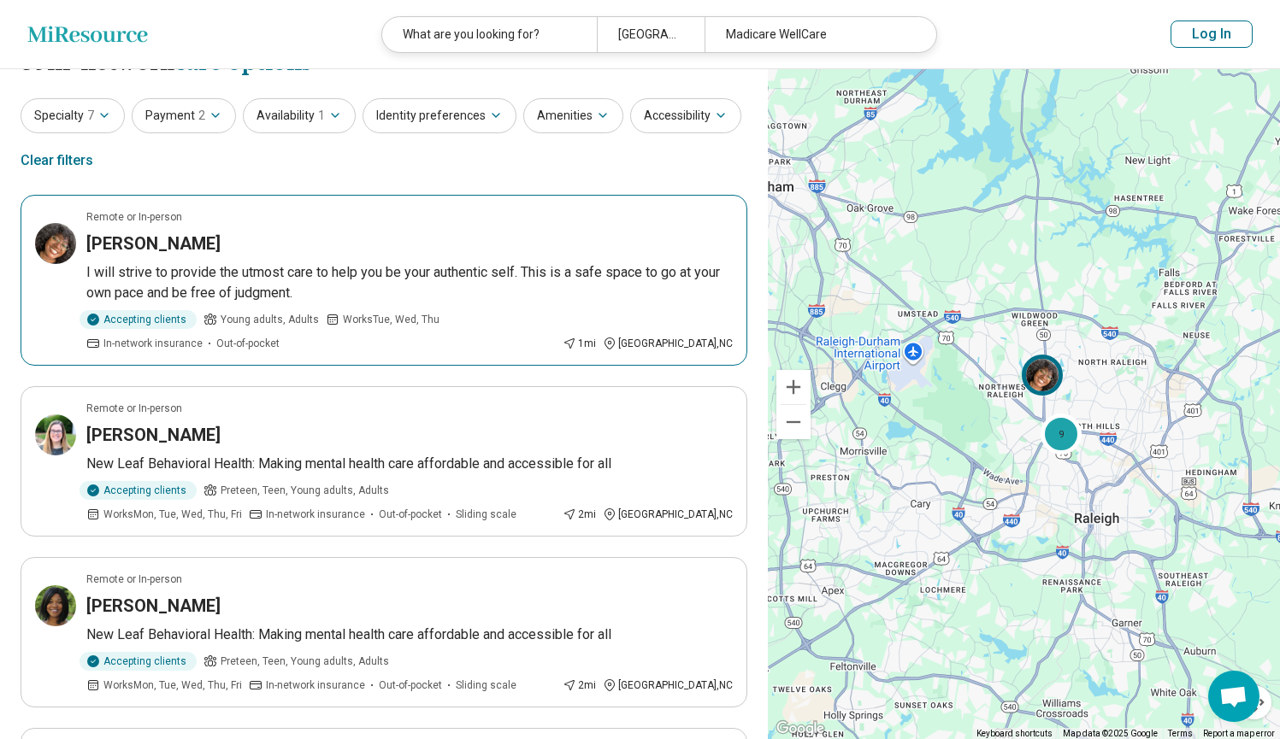
scroll to position [35, 0]
click at [186, 263] on p "I will strive to provide the utmost care to help you be your authentic self. Th…" at bounding box center [409, 282] width 646 height 41
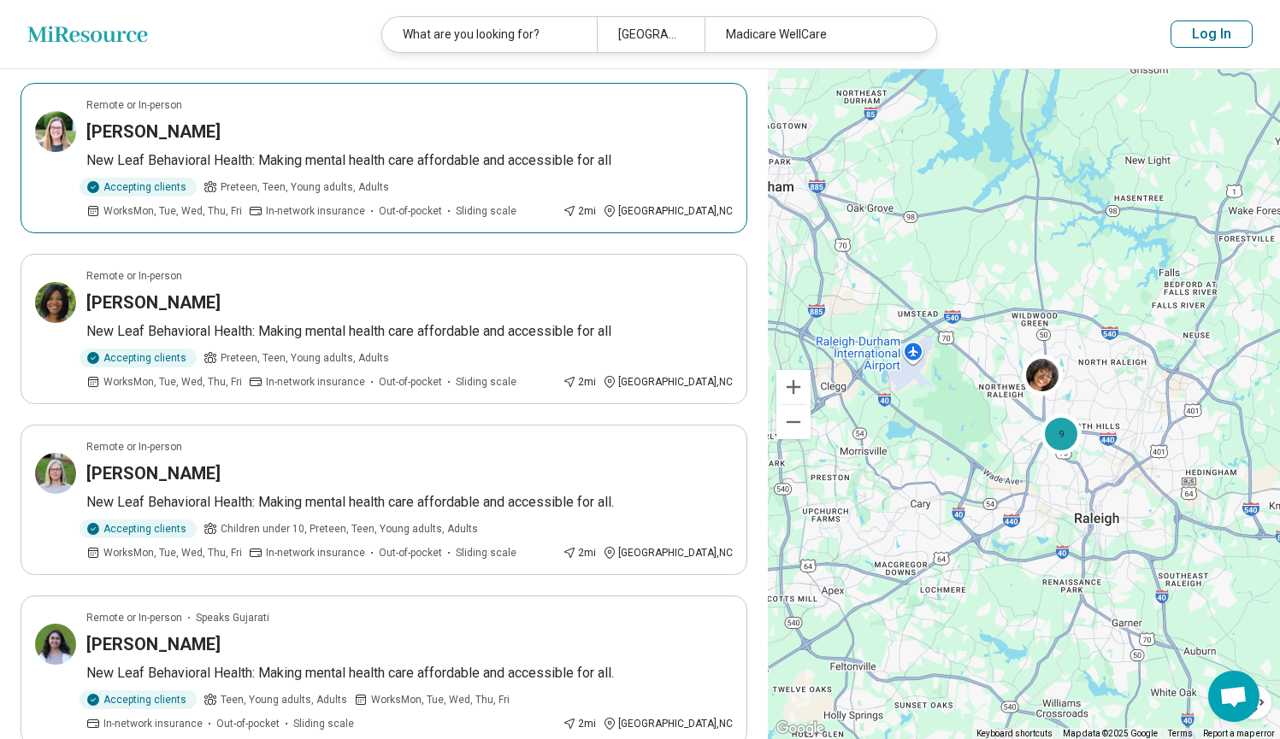
scroll to position [384, 0]
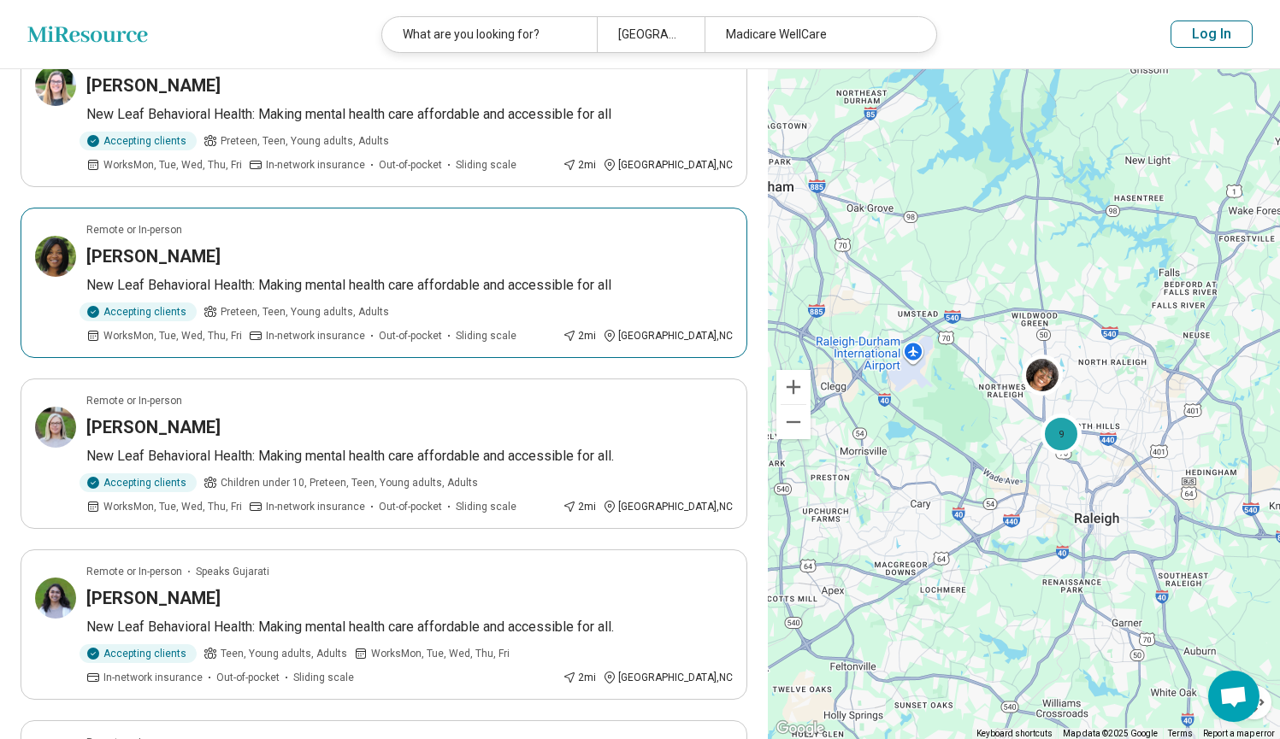
click at [319, 279] on p "New Leaf Behavioral Health: Making mental health care affordable and accessible…" at bounding box center [409, 285] width 646 height 21
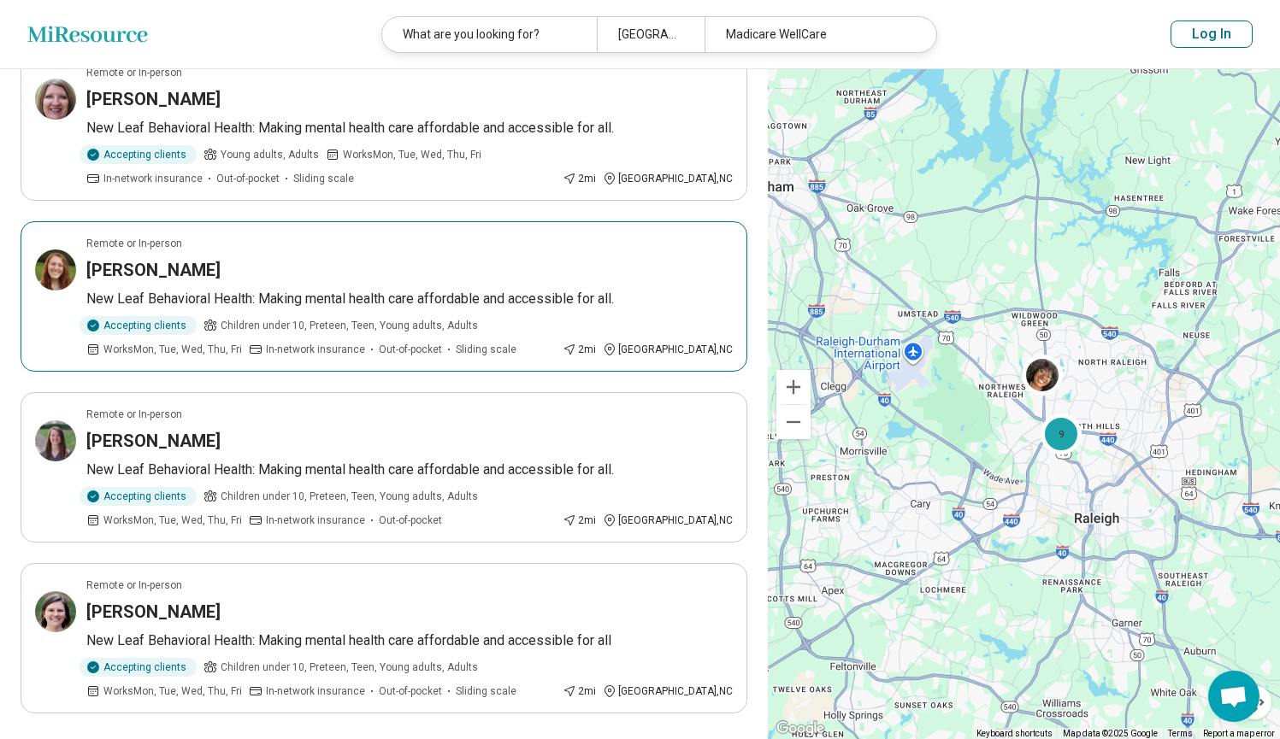
scroll to position [1344, 0]
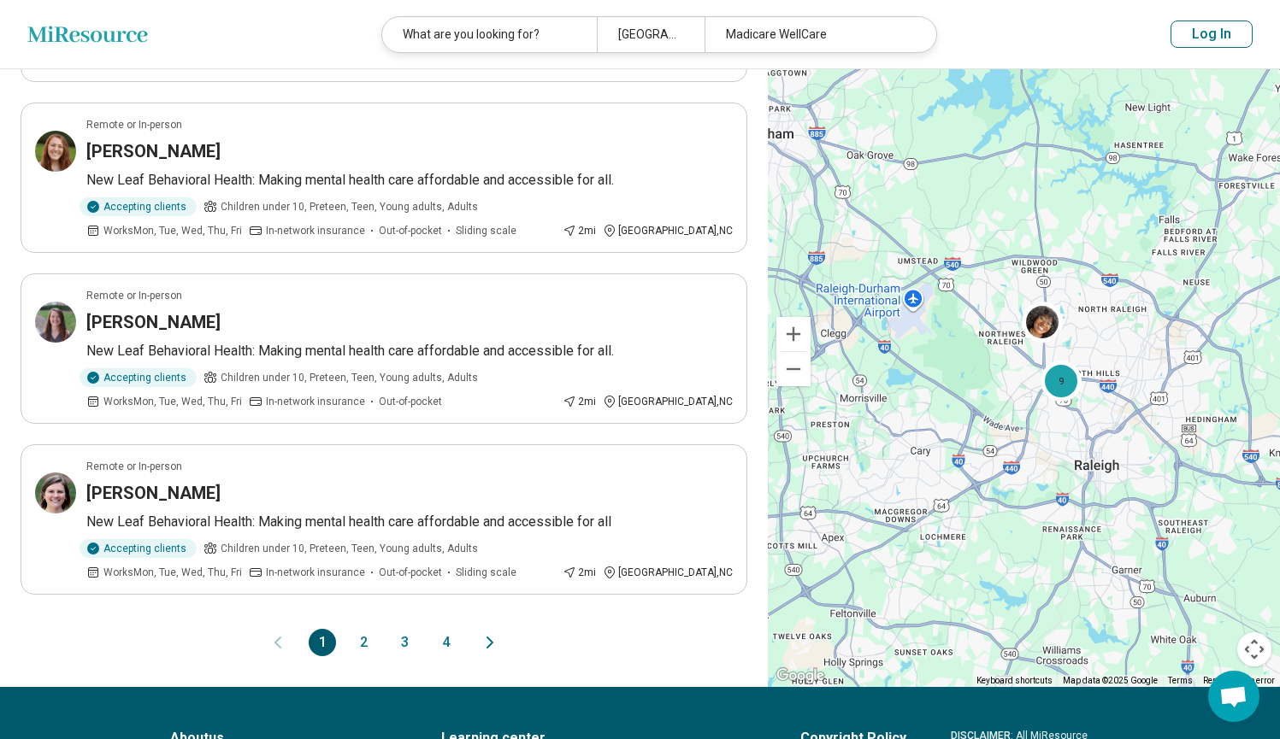
click at [362, 641] on button "2" at bounding box center [363, 642] width 27 height 27
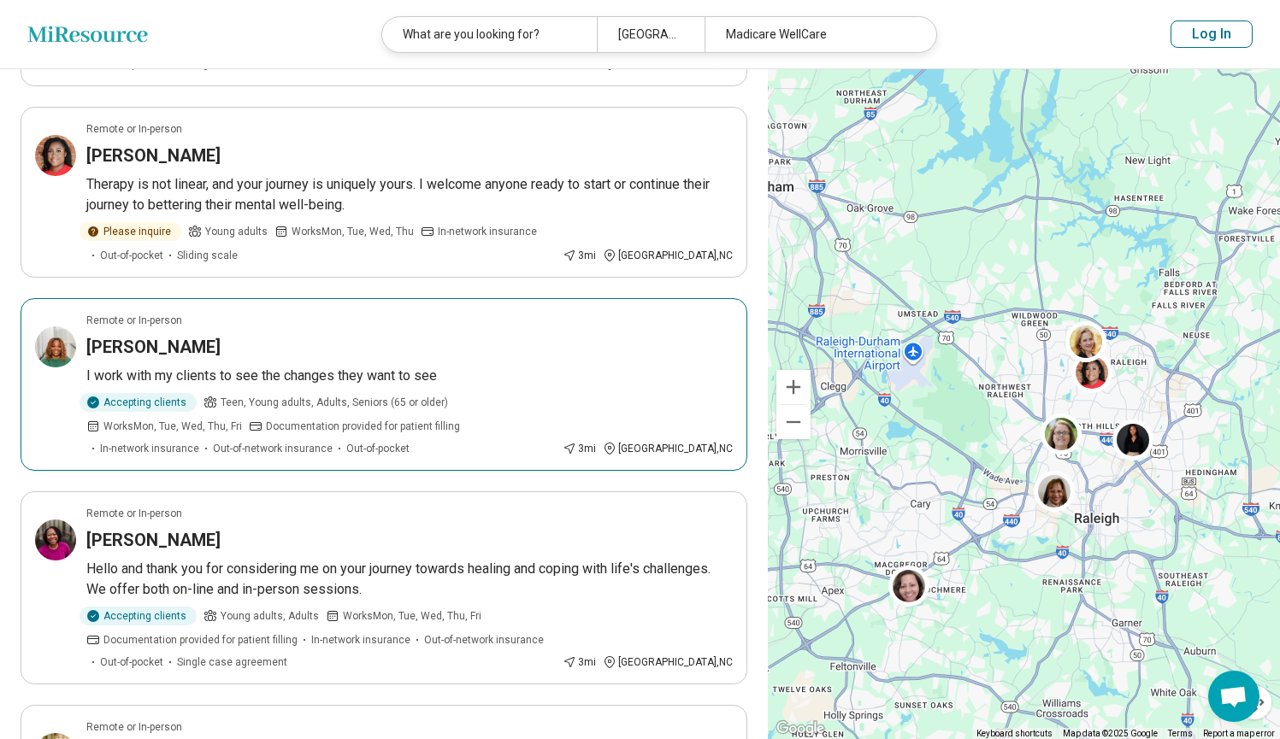
scroll to position [496, 0]
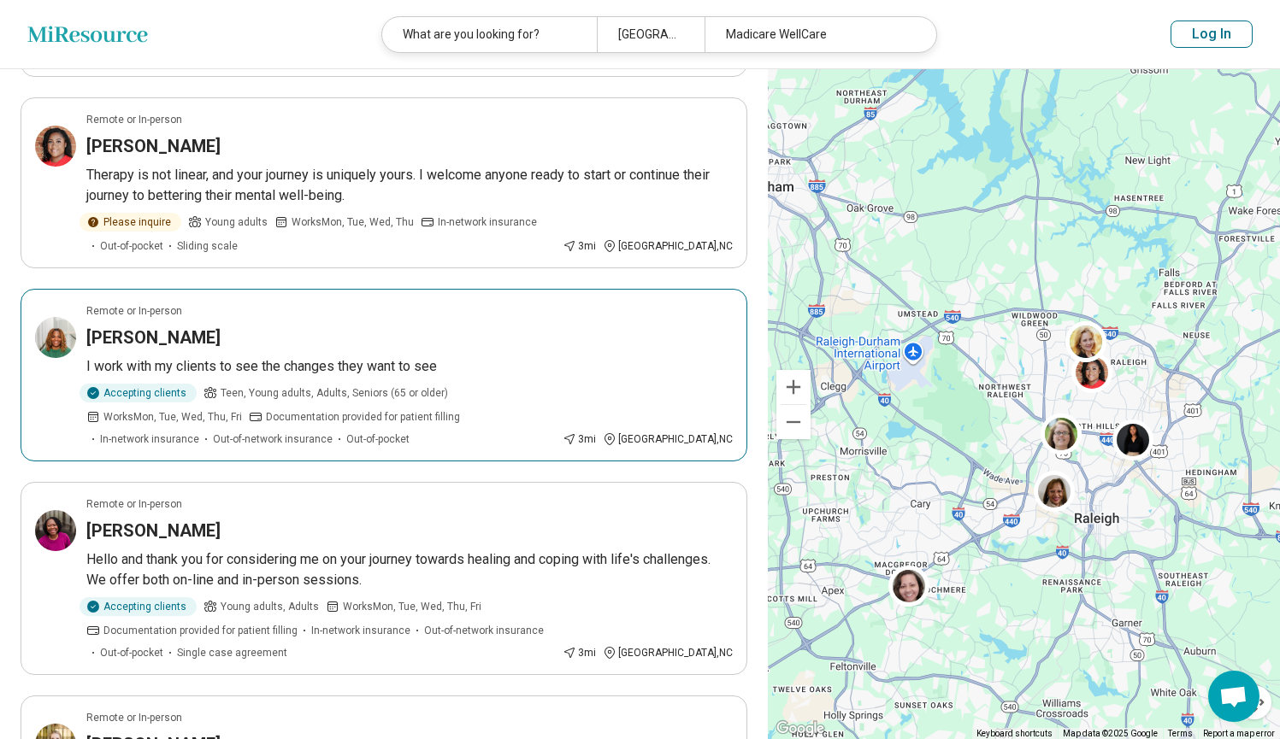
click at [136, 347] on h3 "[PERSON_NAME]" at bounding box center [153, 338] width 134 height 24
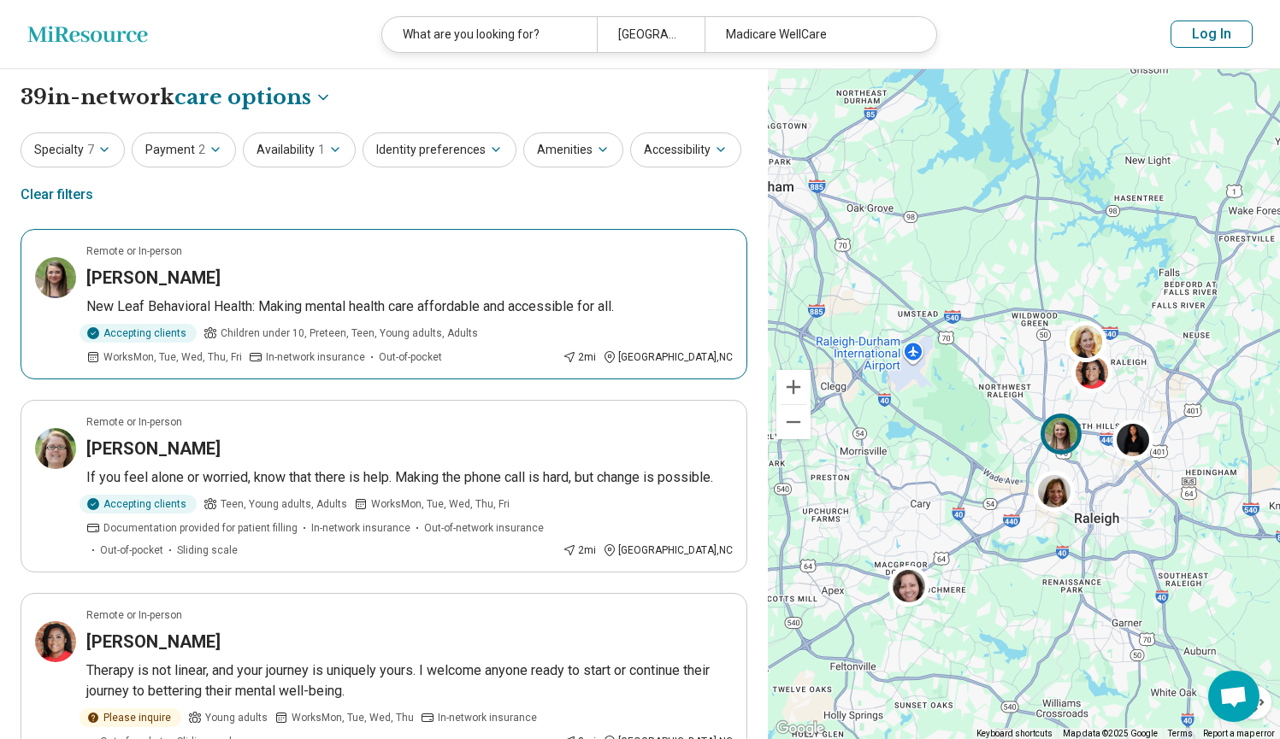
scroll to position [0, 0]
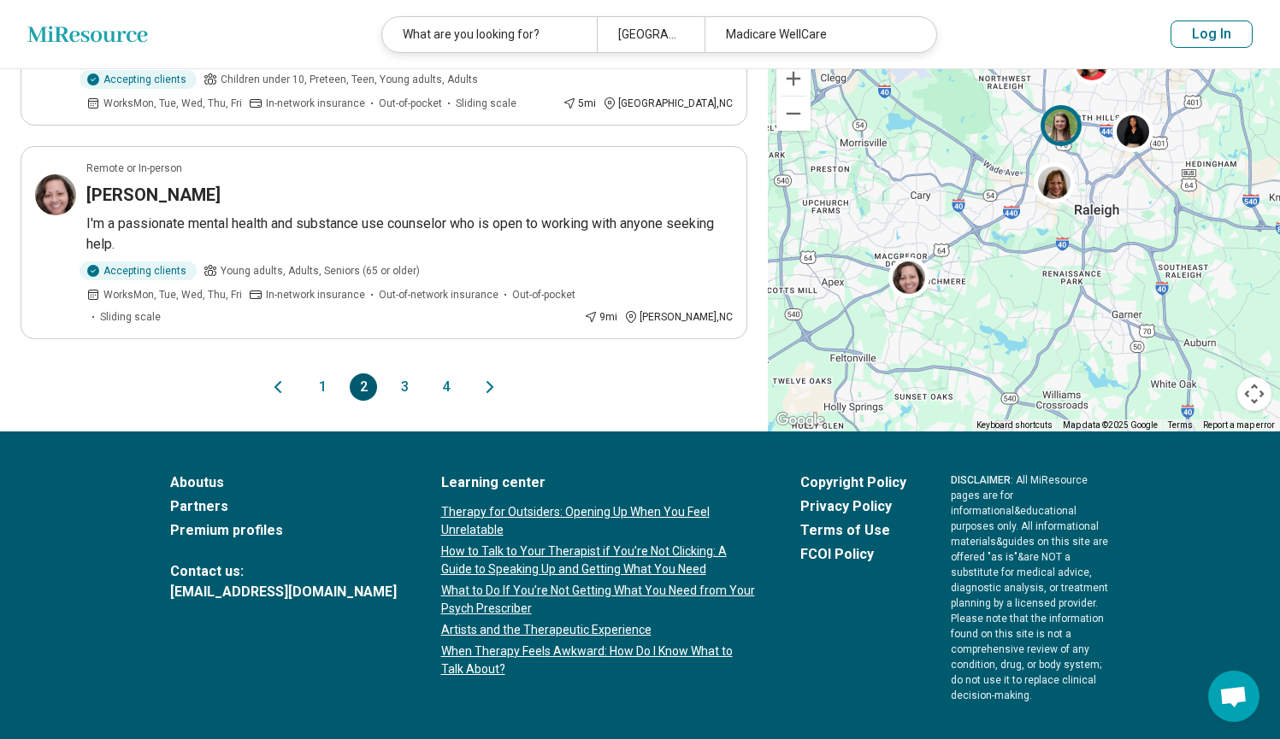
scroll to position [1833, 0]
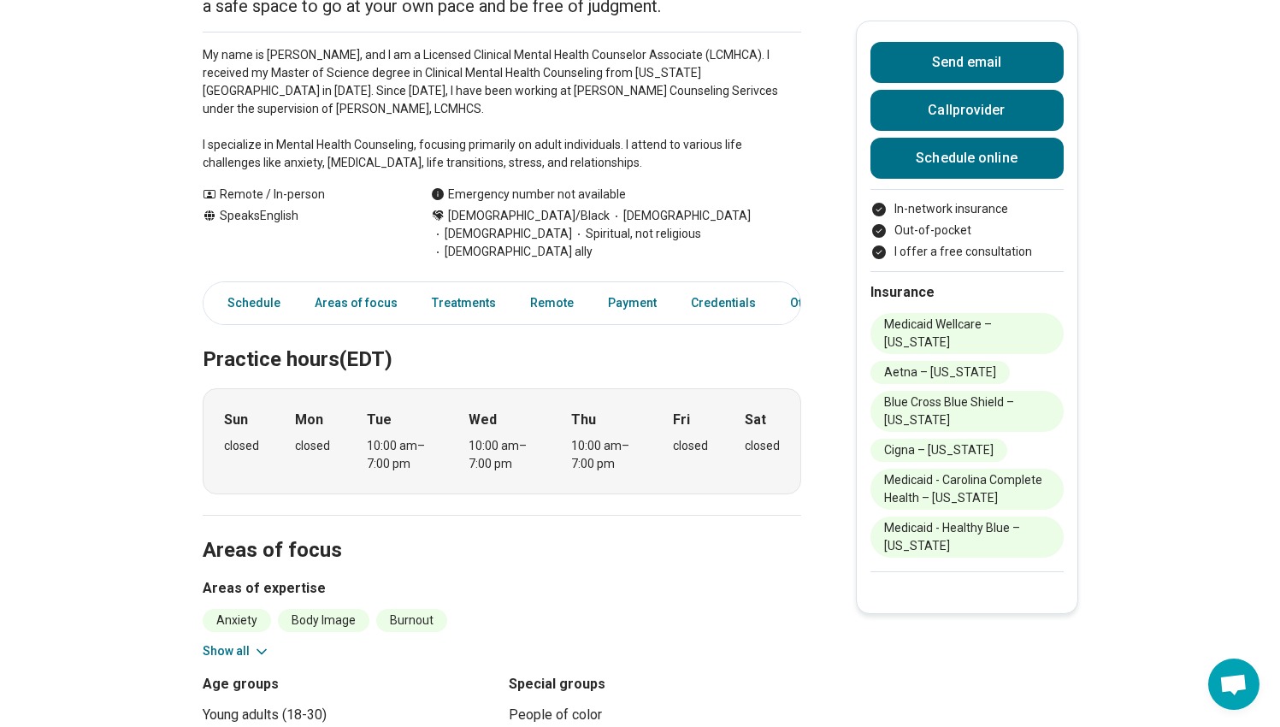
scroll to position [344, 0]
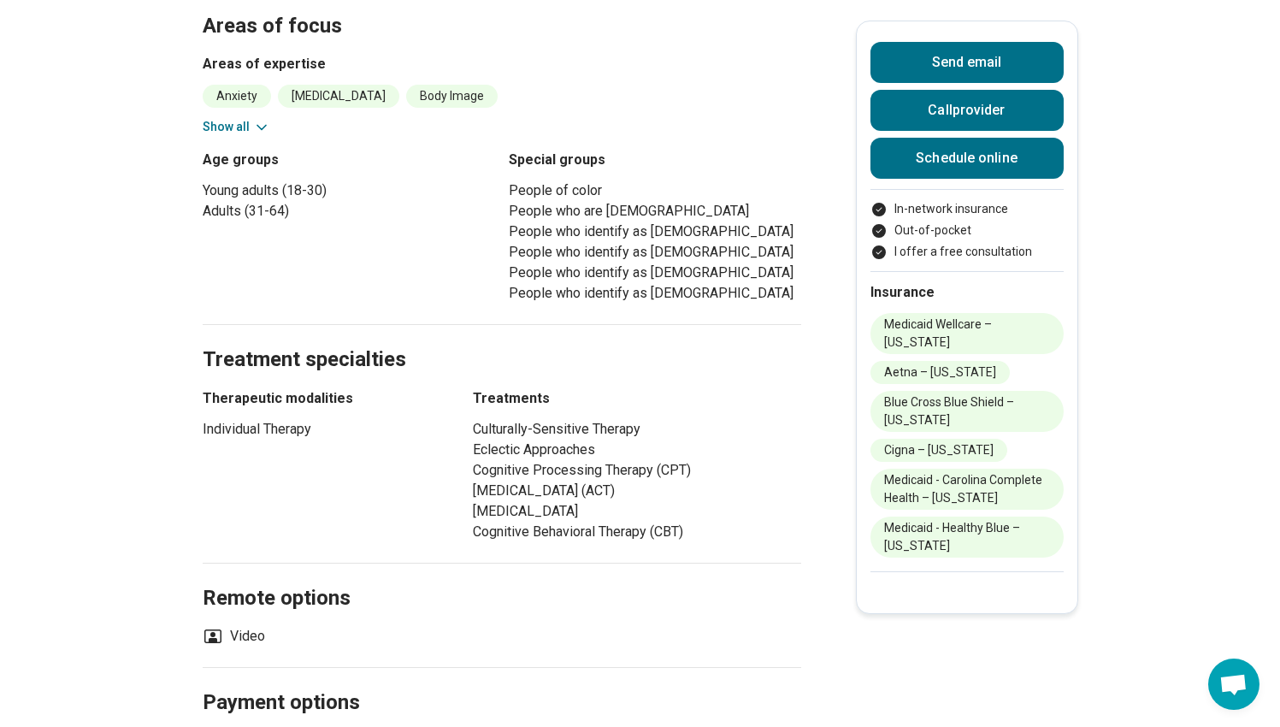
scroll to position [760, 1]
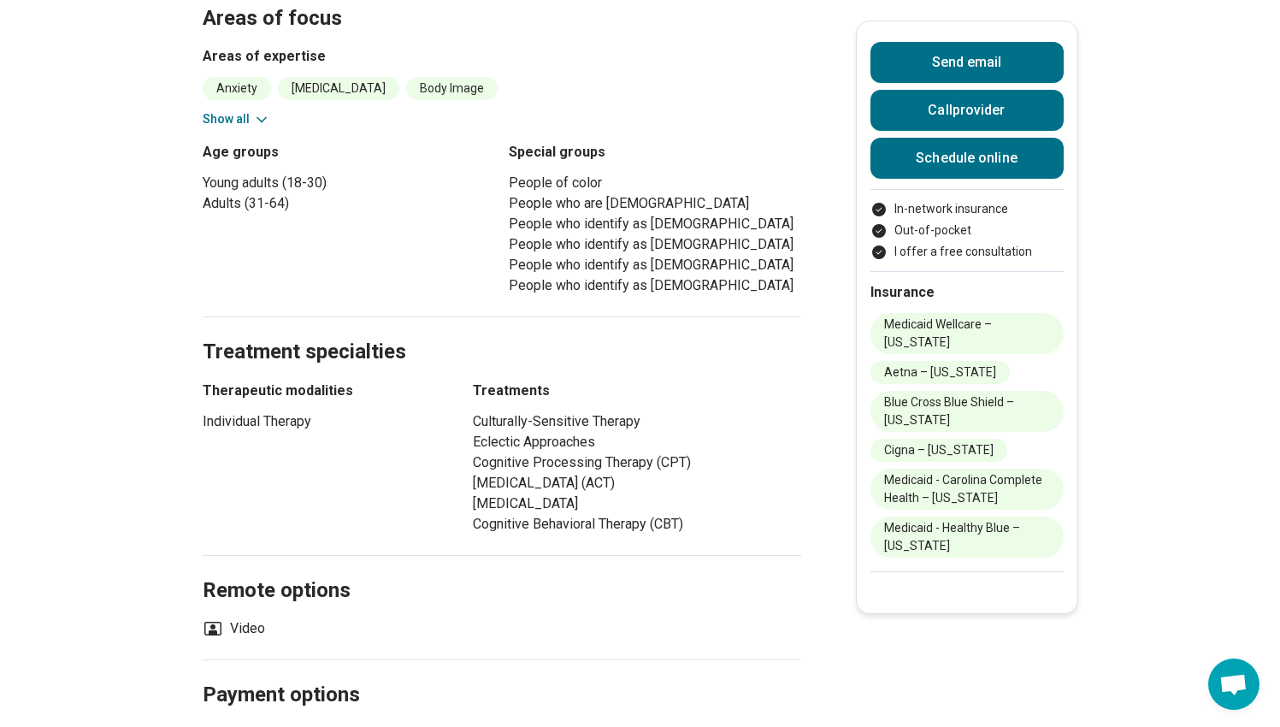
click at [242, 110] on button "Show all" at bounding box center [237, 119] width 68 height 18
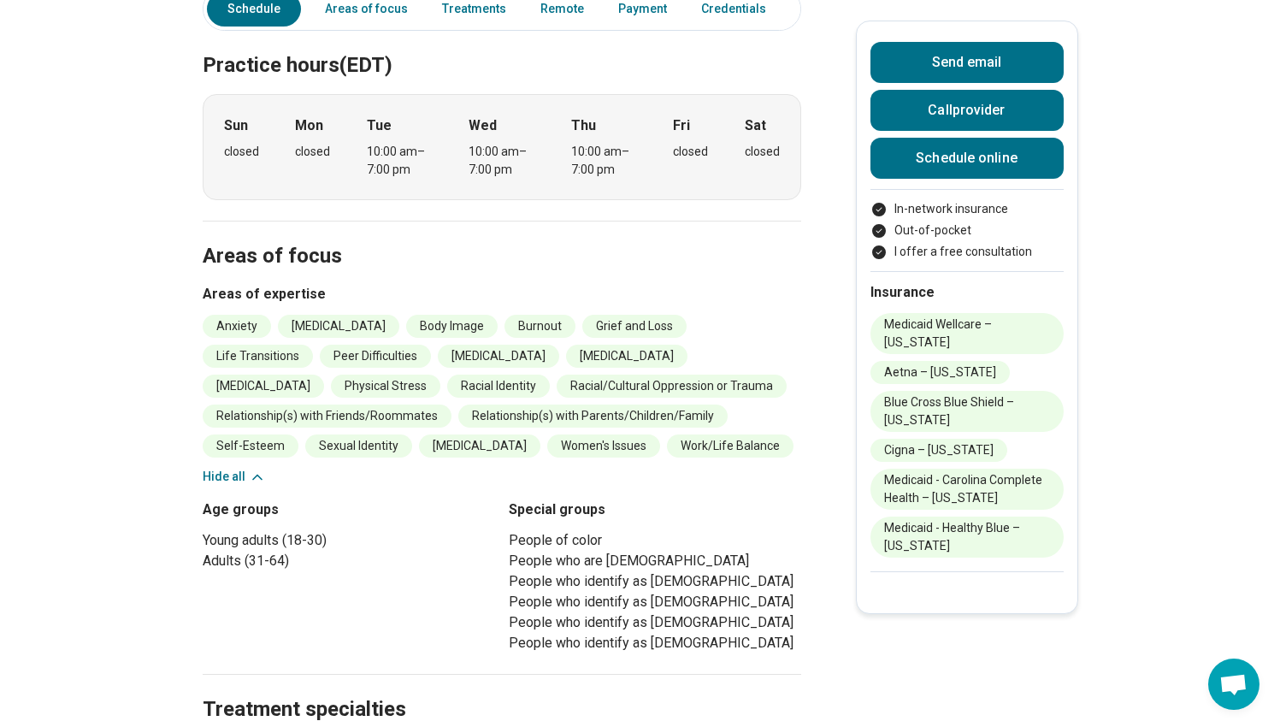
scroll to position [492, 1]
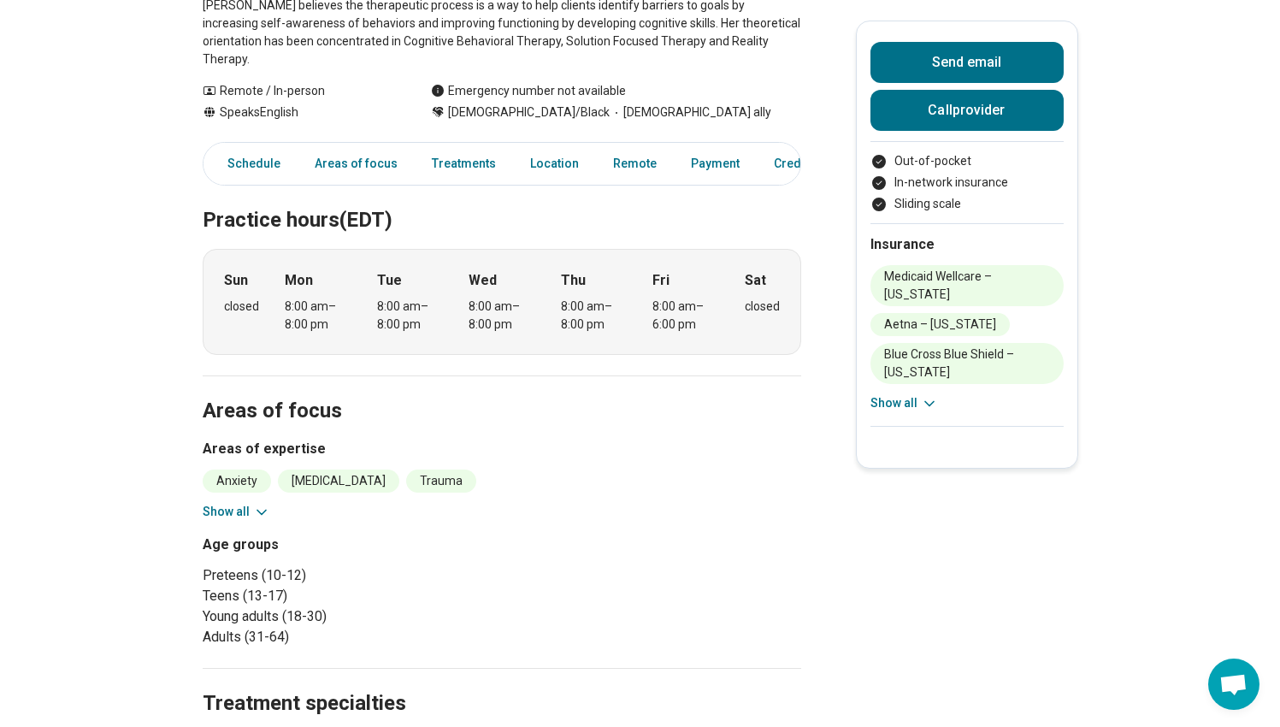
scroll to position [369, 0]
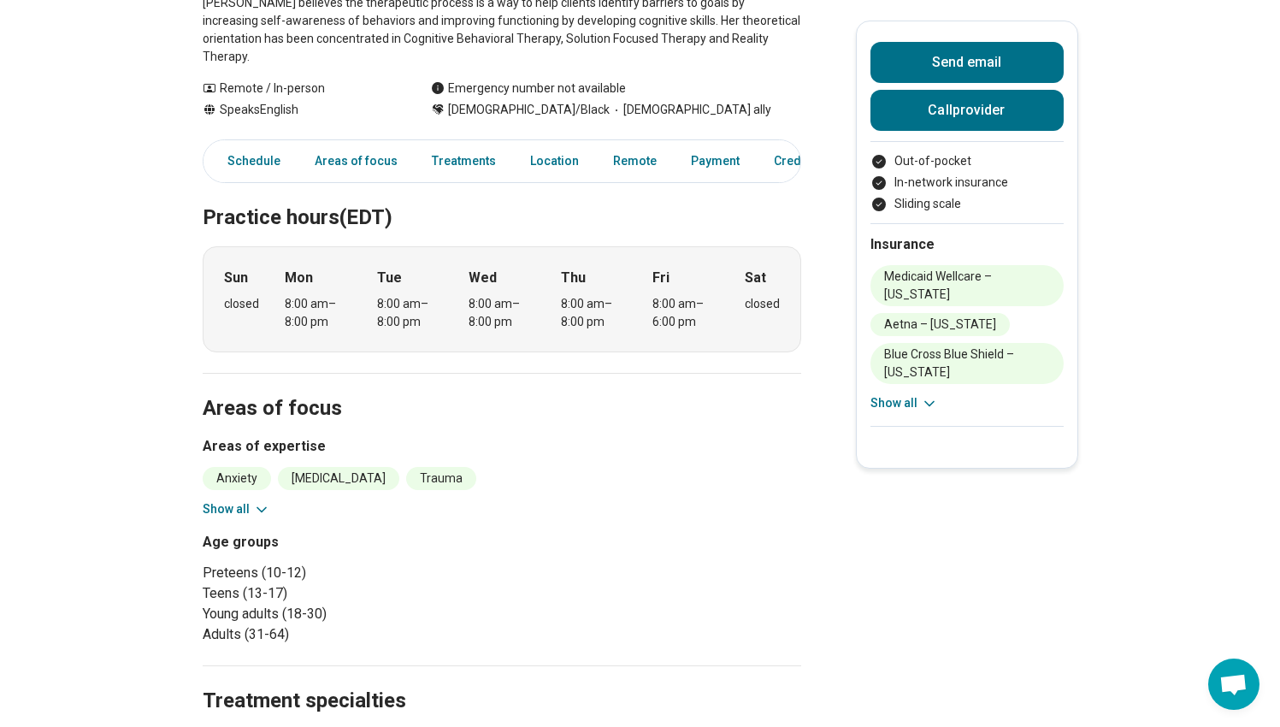
click at [251, 500] on button "Show all" at bounding box center [237, 509] width 68 height 18
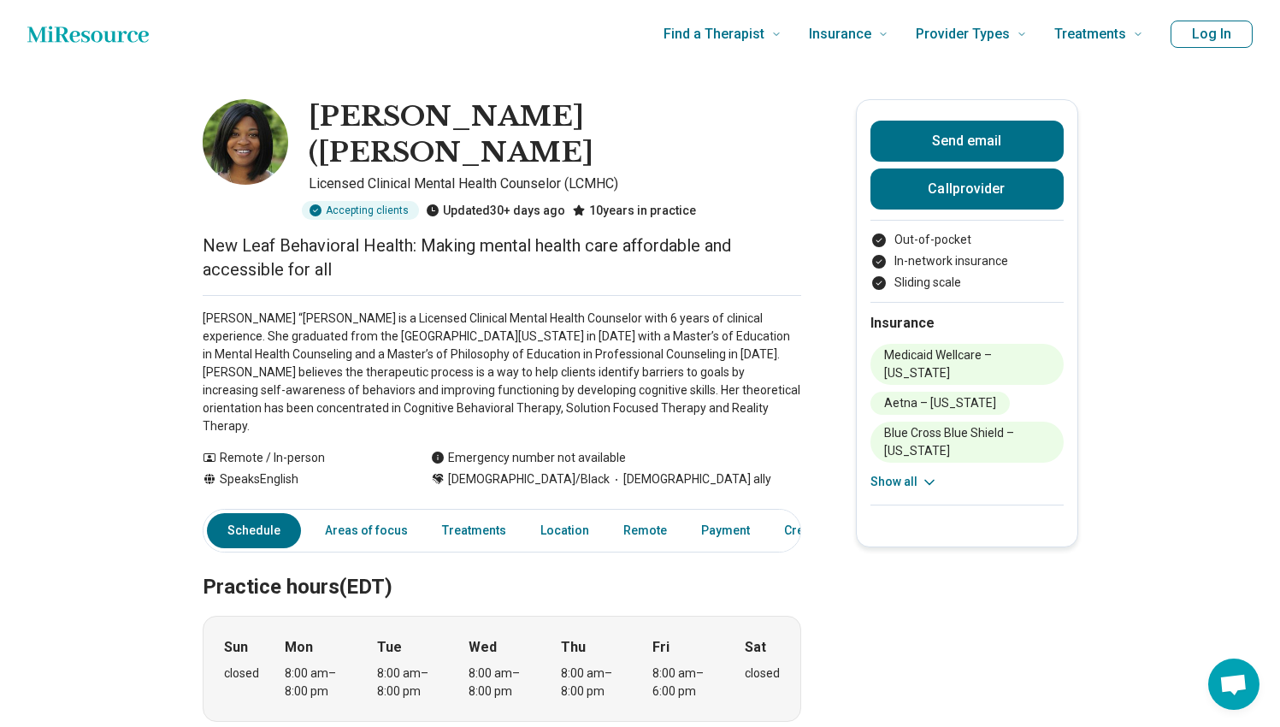
scroll to position [0, 1]
click at [575, 205] on icon at bounding box center [578, 210] width 11 height 10
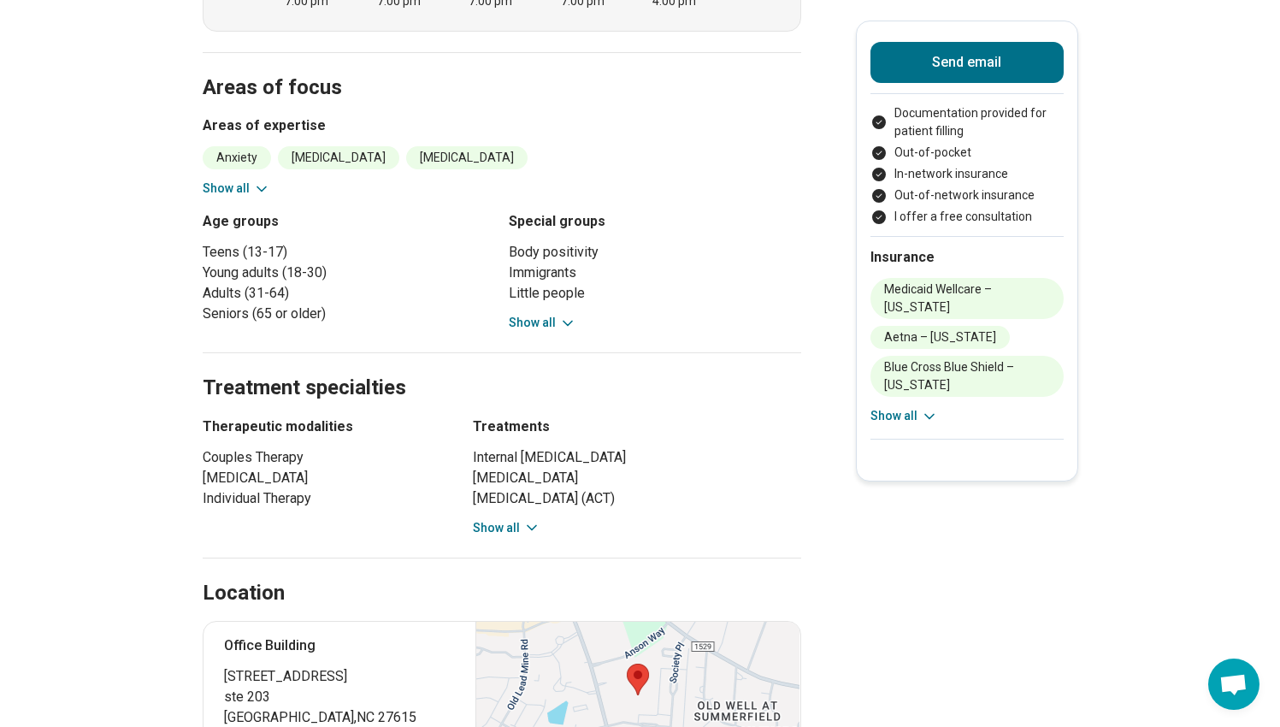
scroll to position [572, 0]
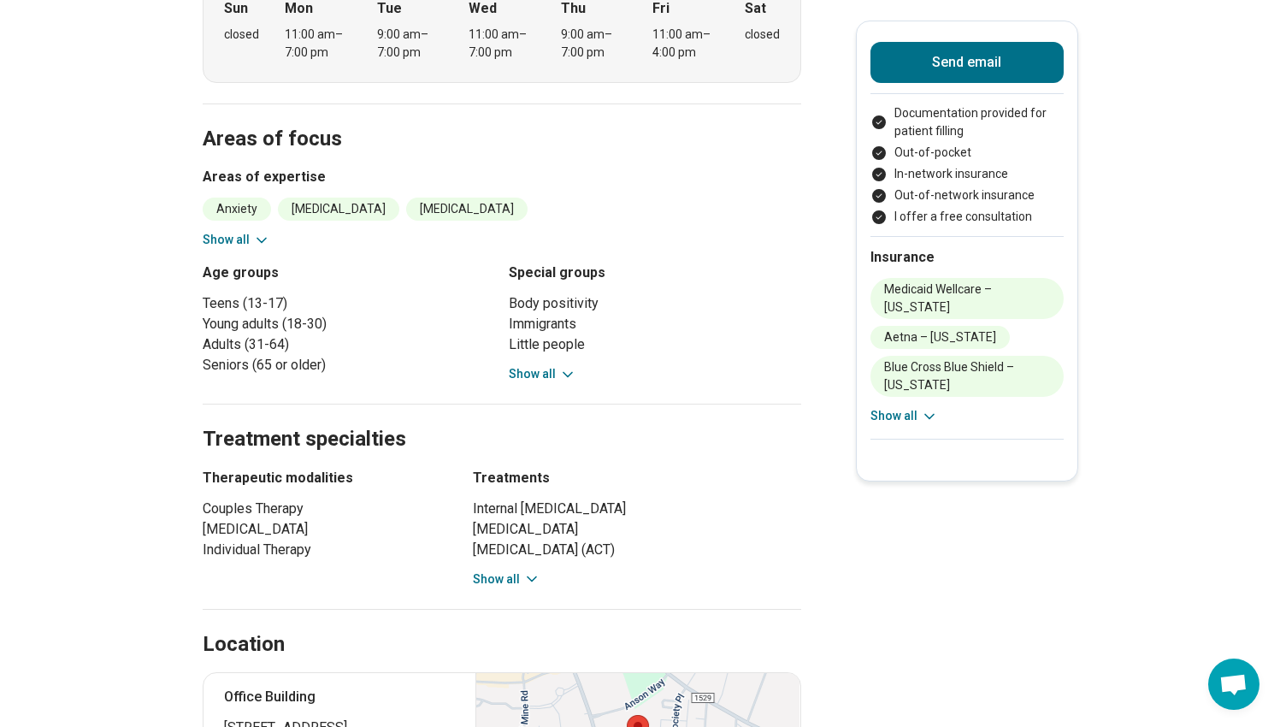
click at [248, 231] on button "Show all" at bounding box center [237, 240] width 68 height 18
